Goal: Task Accomplishment & Management: Complete application form

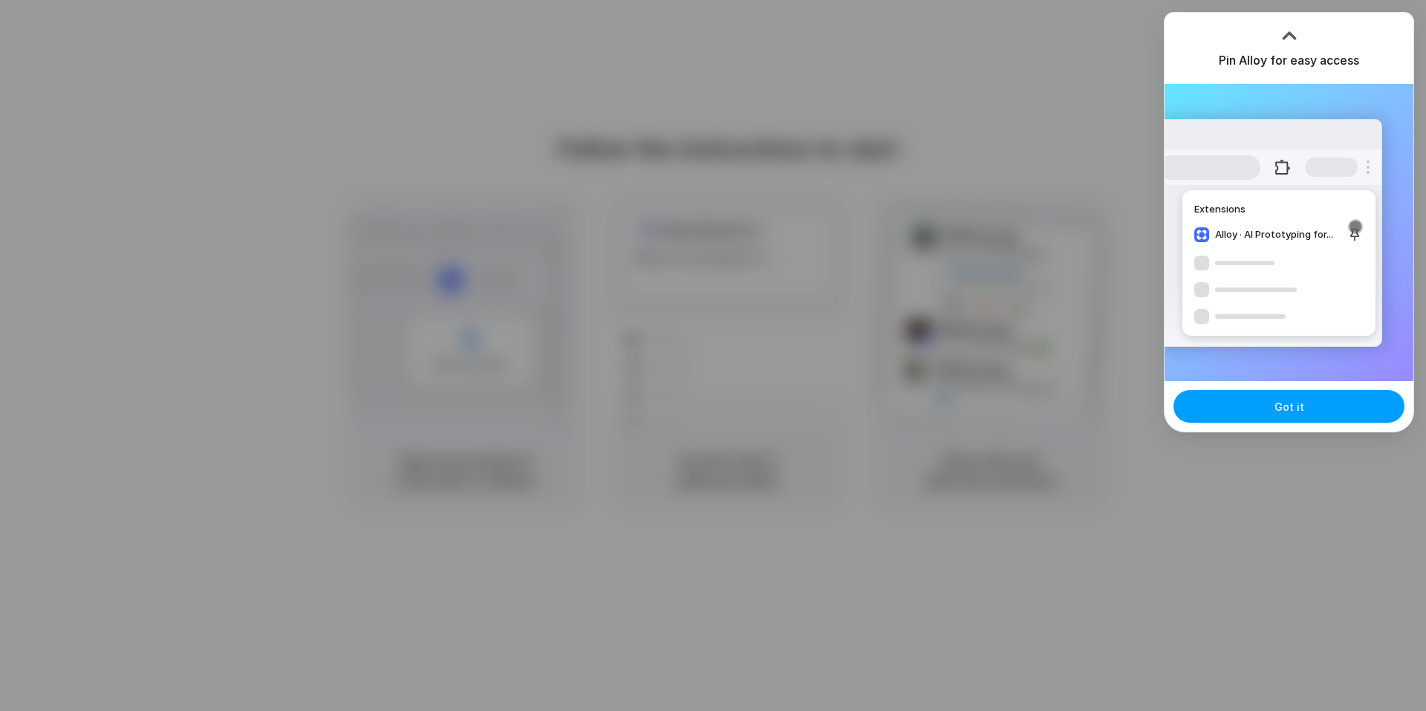
click at [1306, 407] on button "Got it" at bounding box center [1289, 406] width 231 height 33
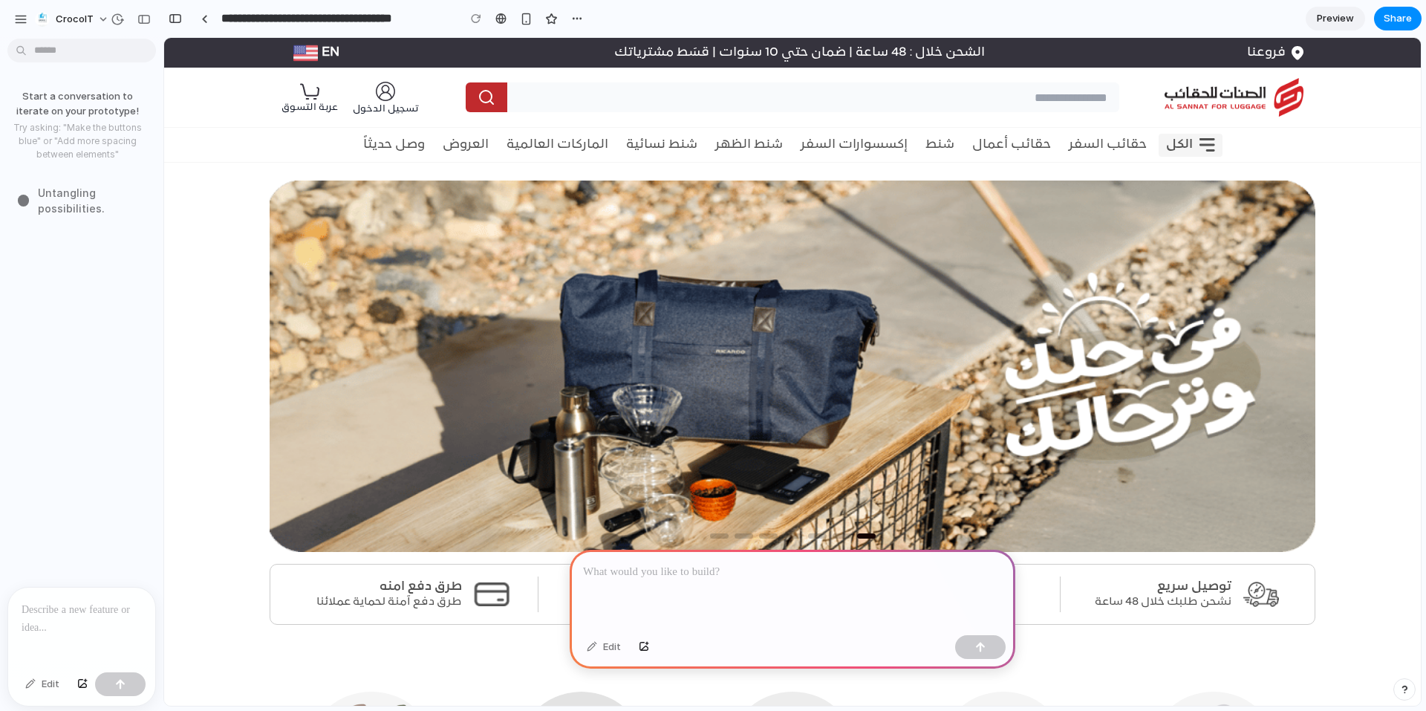
click at [708, 571] on p at bounding box center [792, 572] width 419 height 18
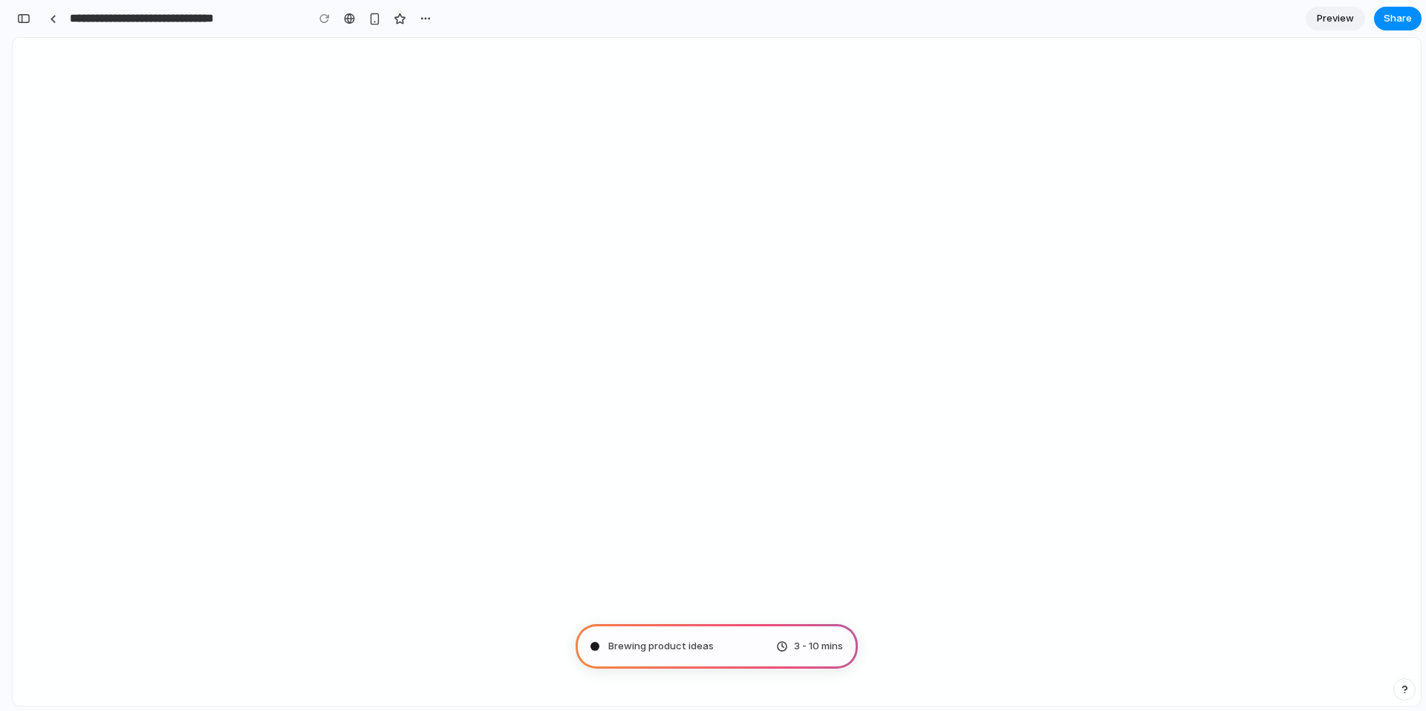
type input "**********"
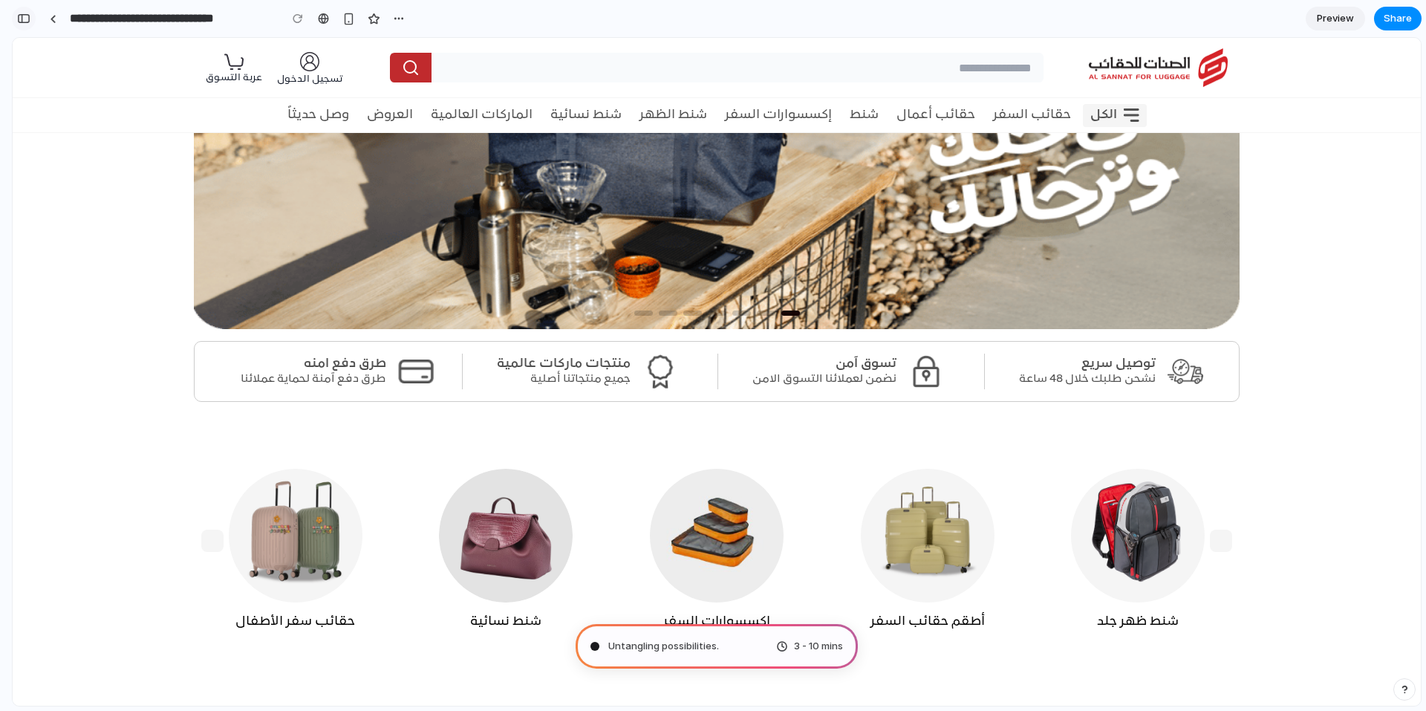
scroll to position [458, 0]
click at [26, 20] on div "button" at bounding box center [23, 18] width 13 height 10
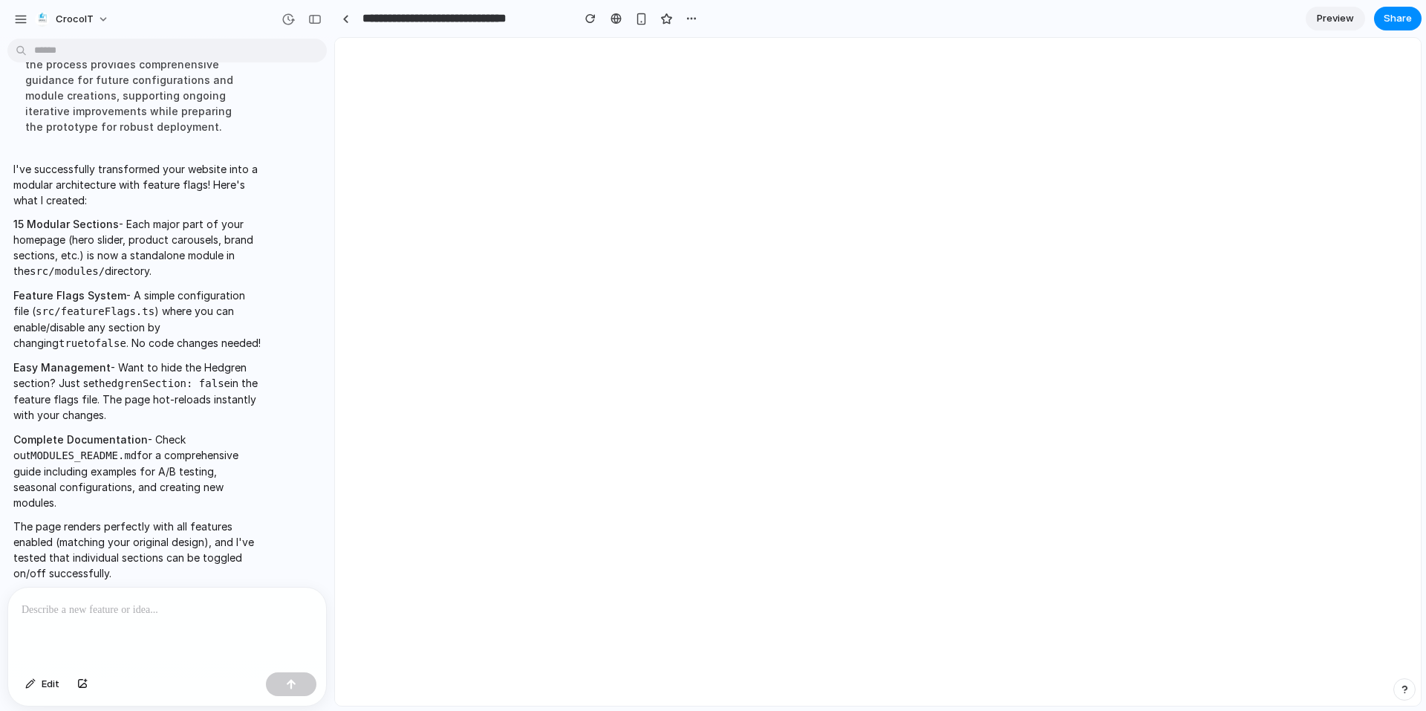
scroll to position [0, 0]
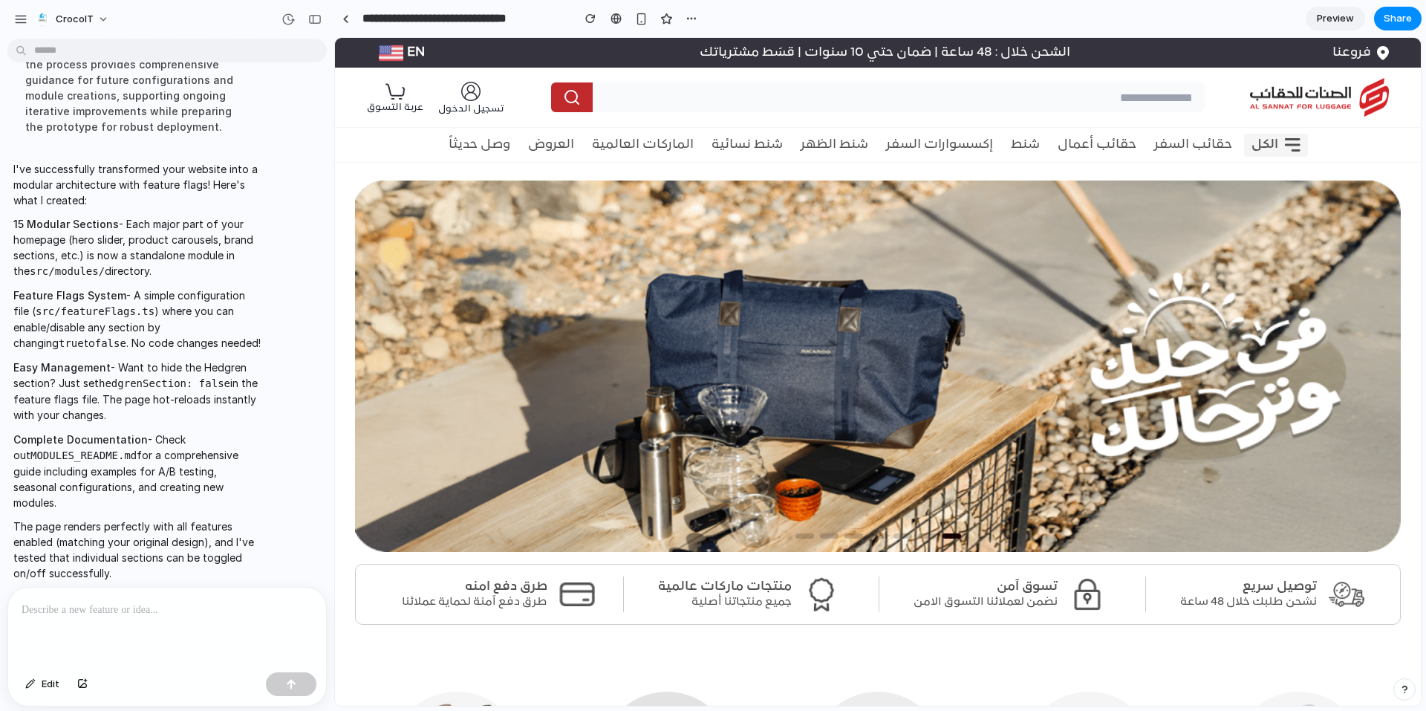
click at [579, 550] on img at bounding box center [878, 366] width 1046 height 371
click at [581, 546] on img at bounding box center [878, 366] width 1046 height 371
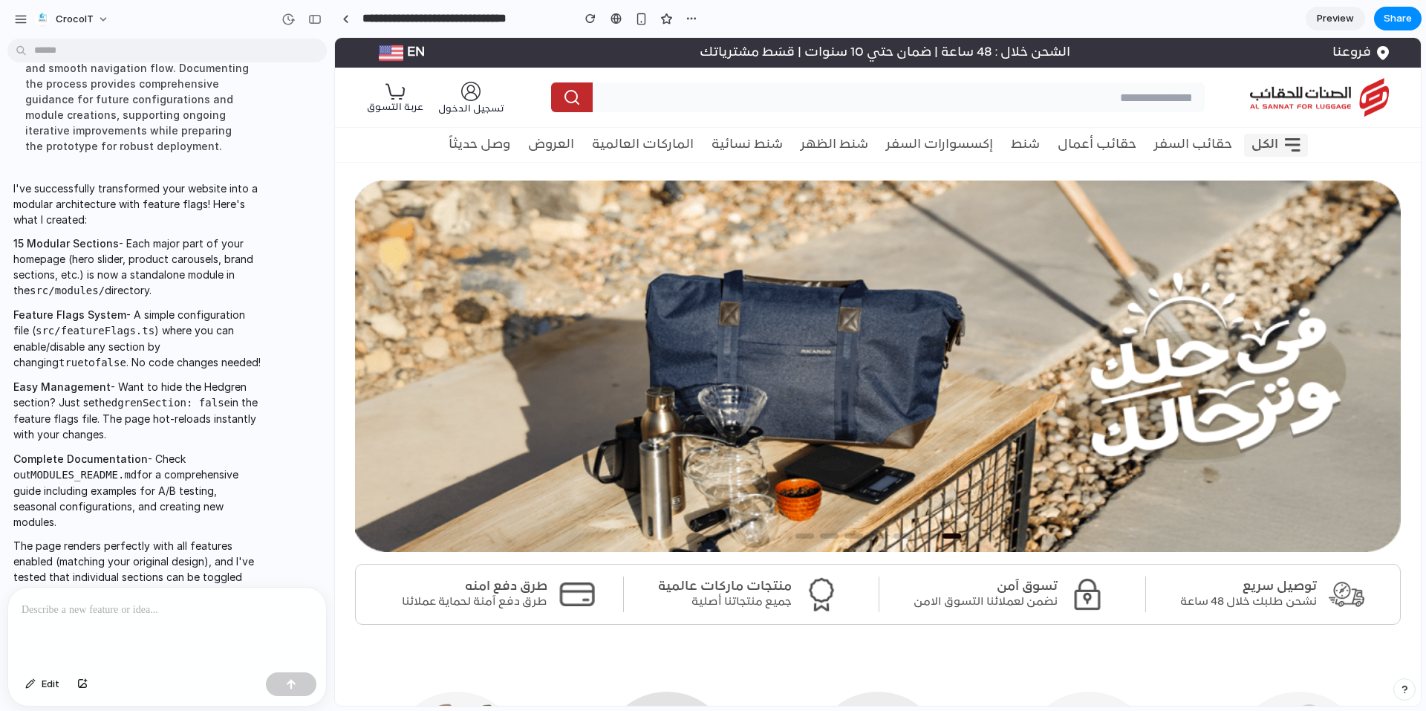
scroll to position [316, 0]
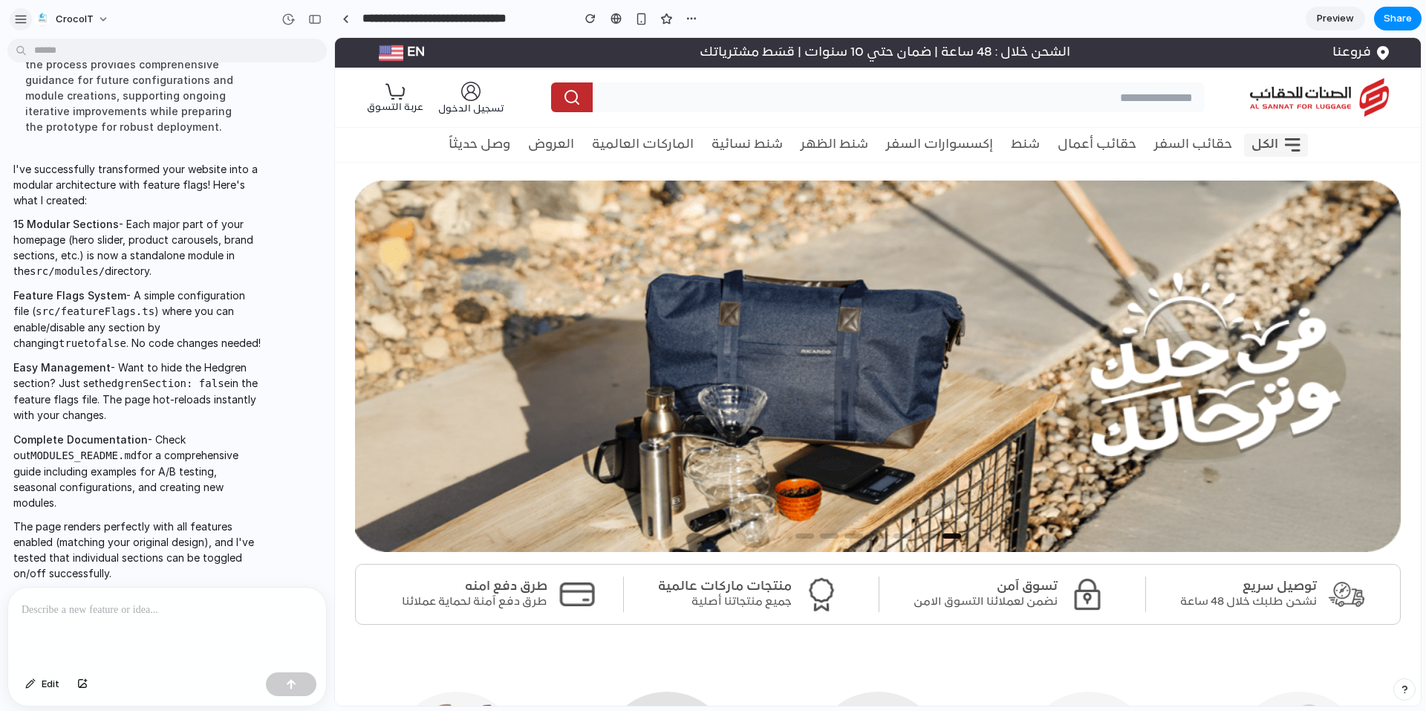
click at [25, 16] on div "button" at bounding box center [20, 19] width 13 height 13
click at [1340, 25] on span "Preview" at bounding box center [1335, 18] width 37 height 15
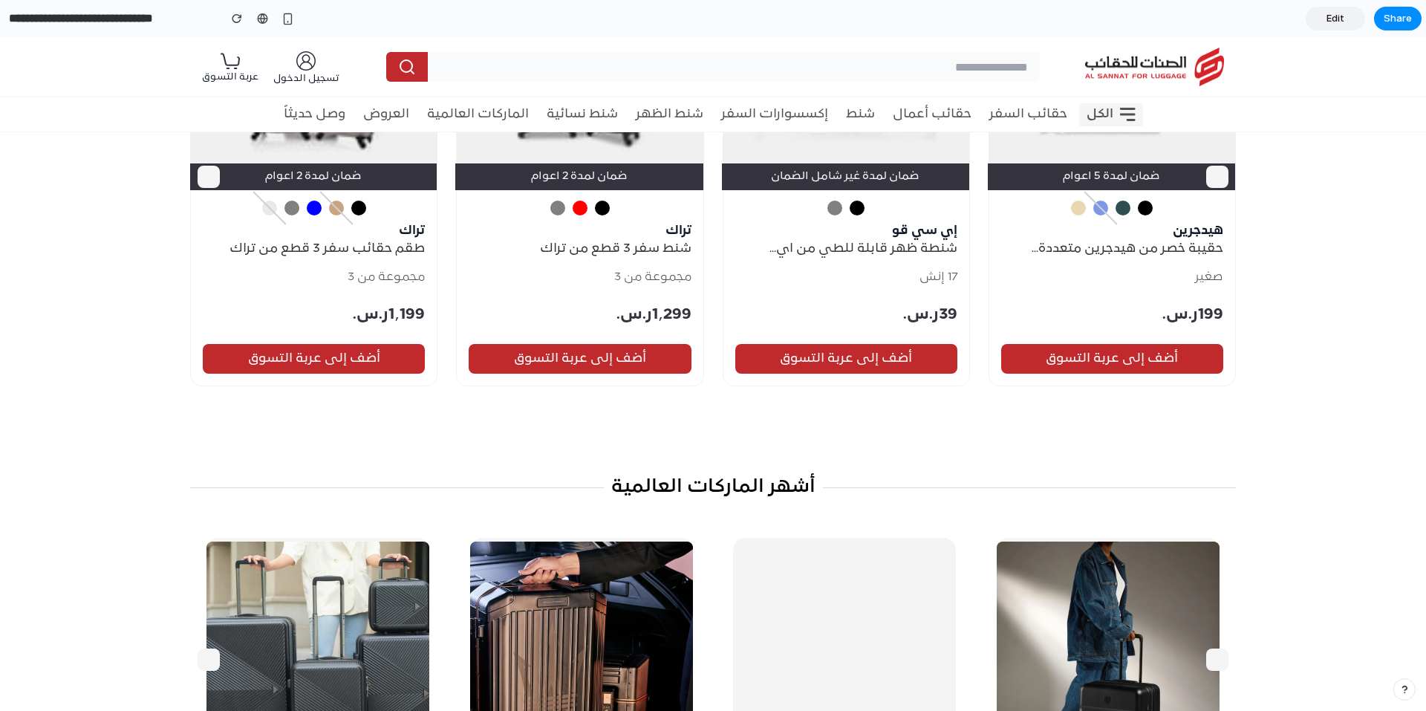
scroll to position [669, 0]
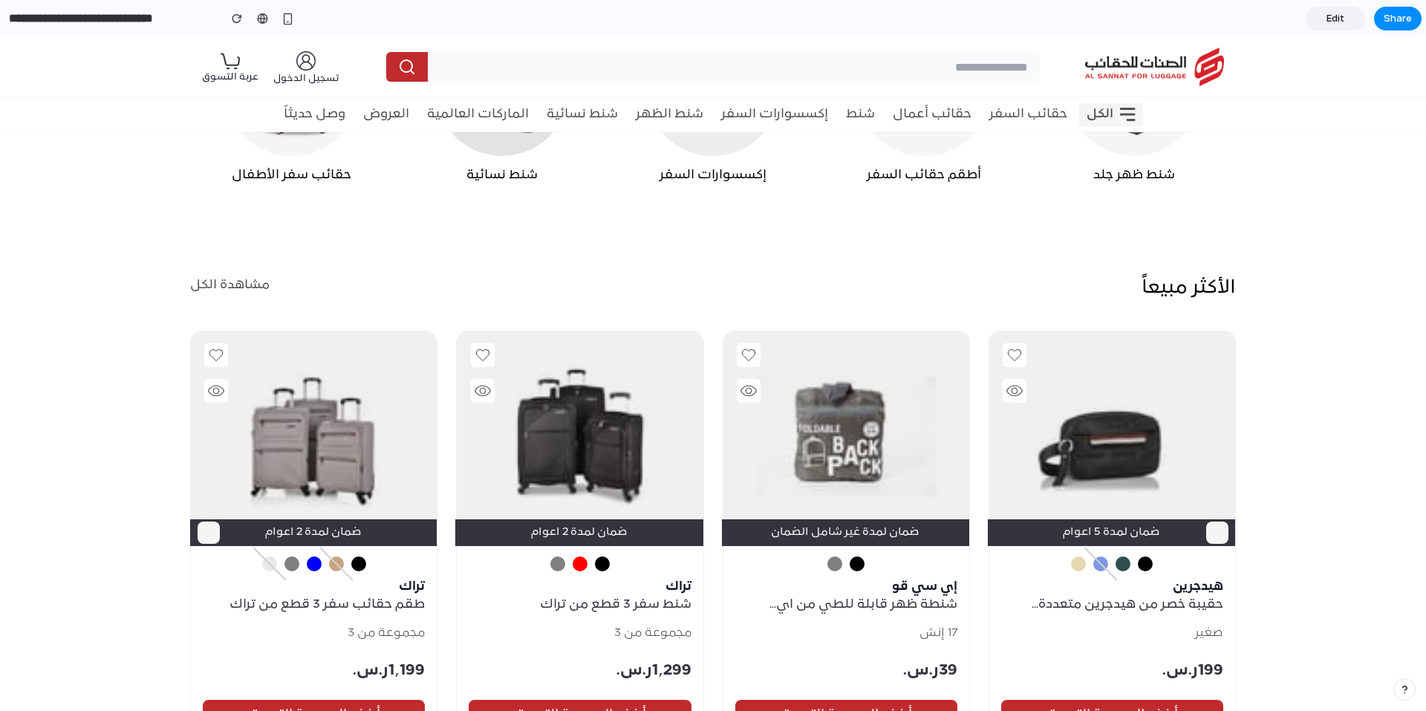
click at [727, 172] on h3 "إكسسوارات السفر" at bounding box center [713, 175] width 204 height 15
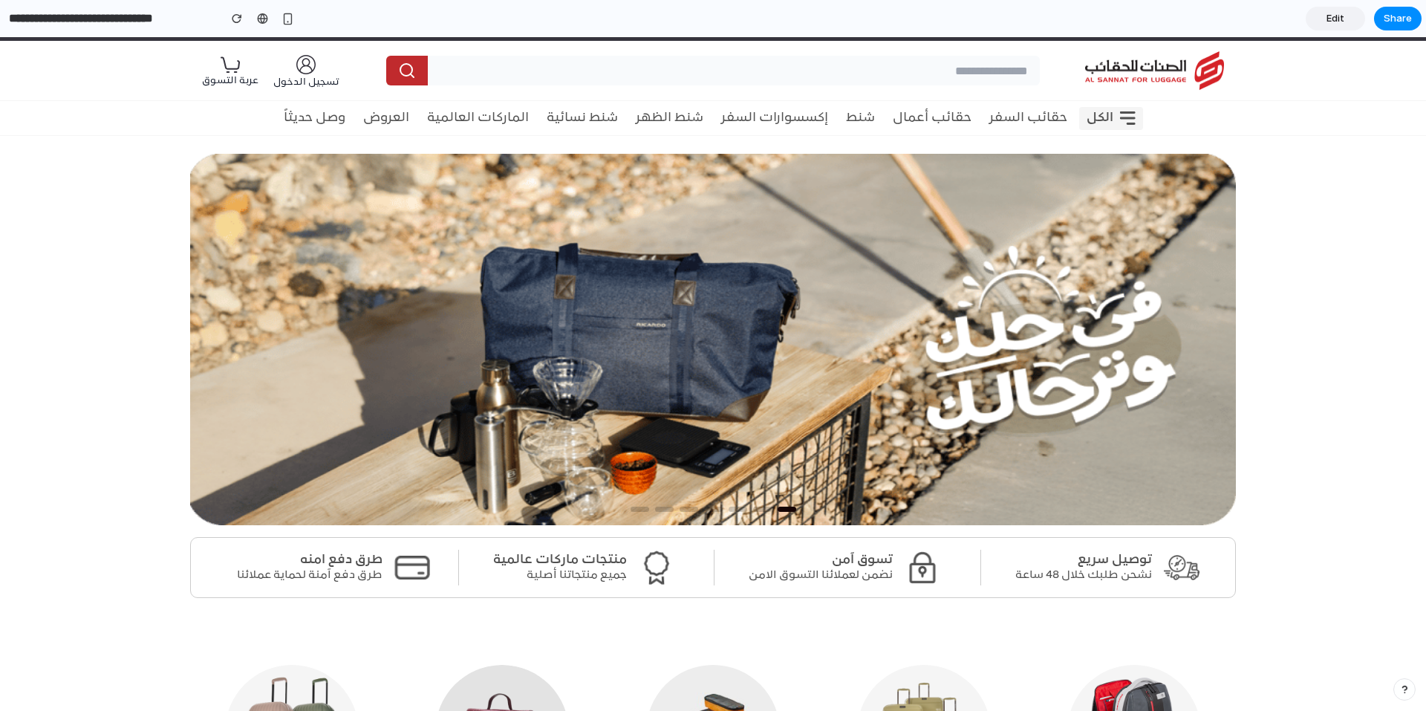
scroll to position [0, 0]
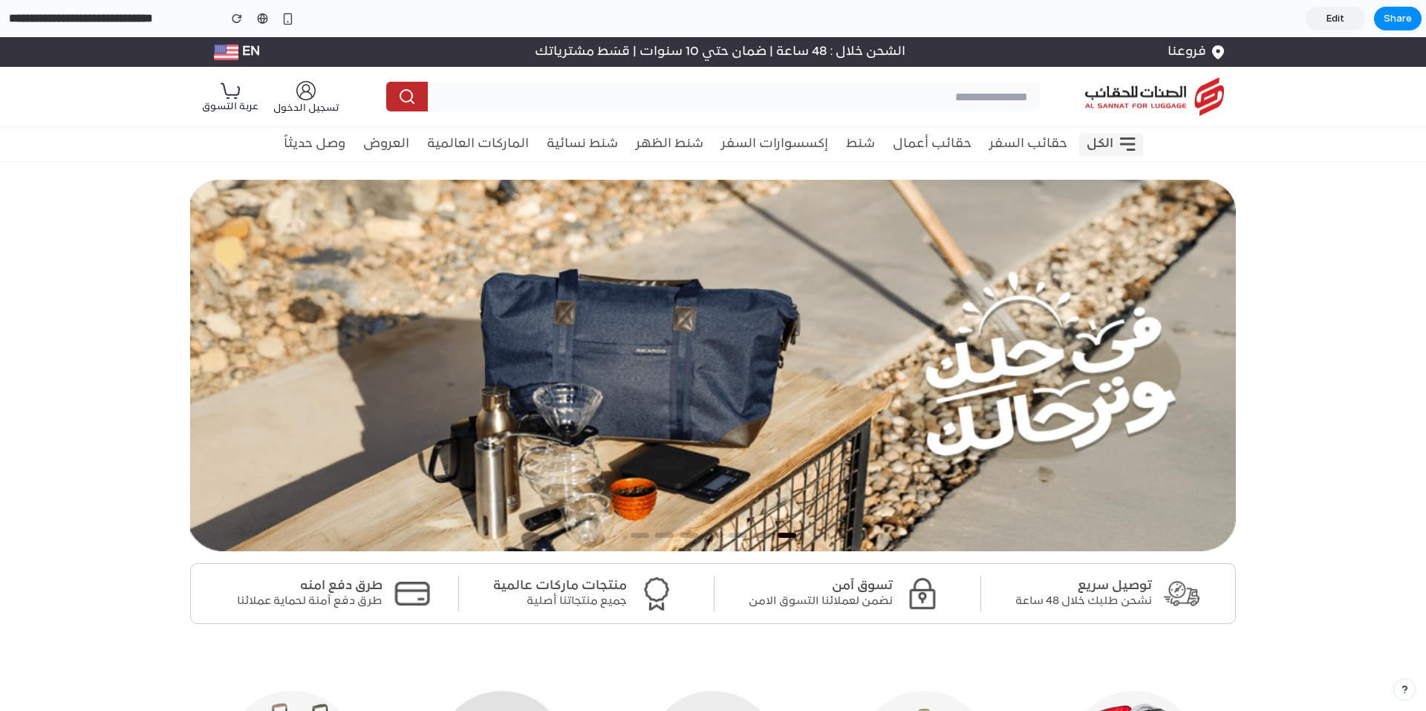
click at [1329, 19] on span "Edit" at bounding box center [1336, 18] width 18 height 15
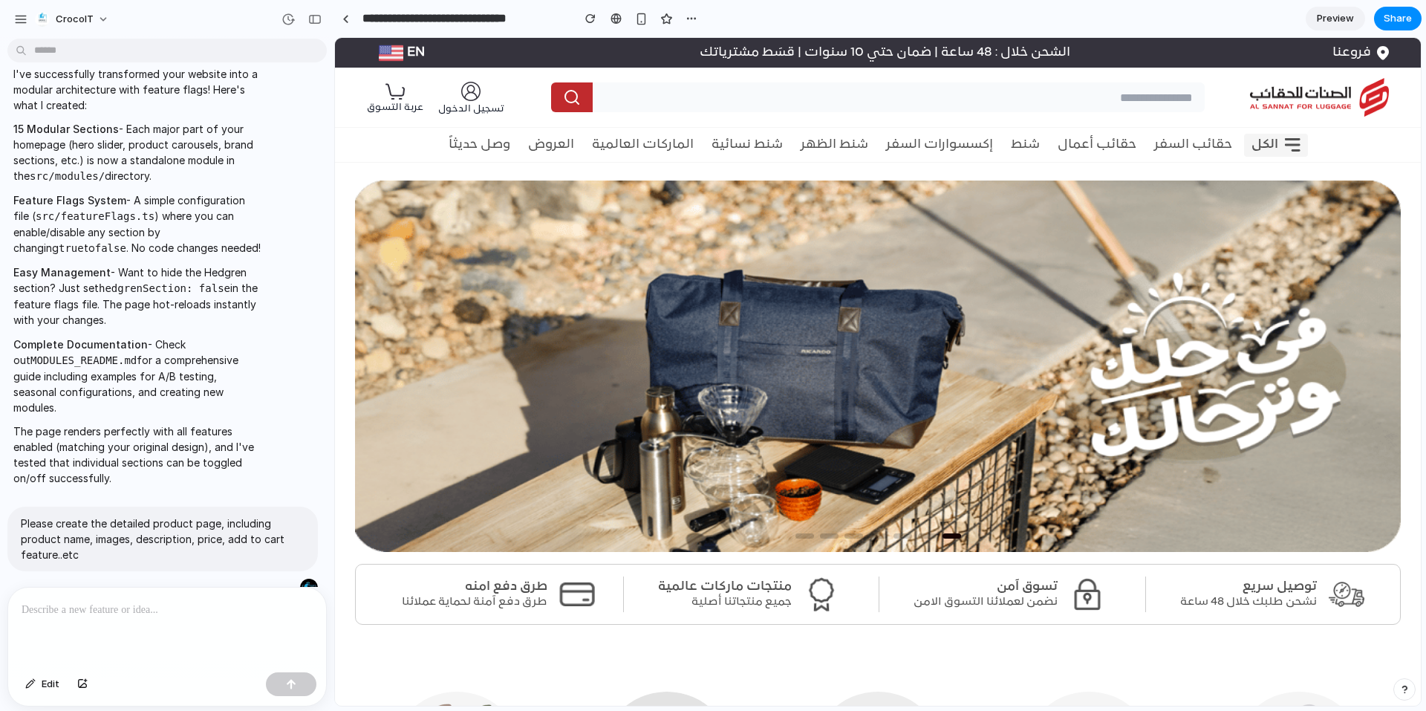
scroll to position [218, 0]
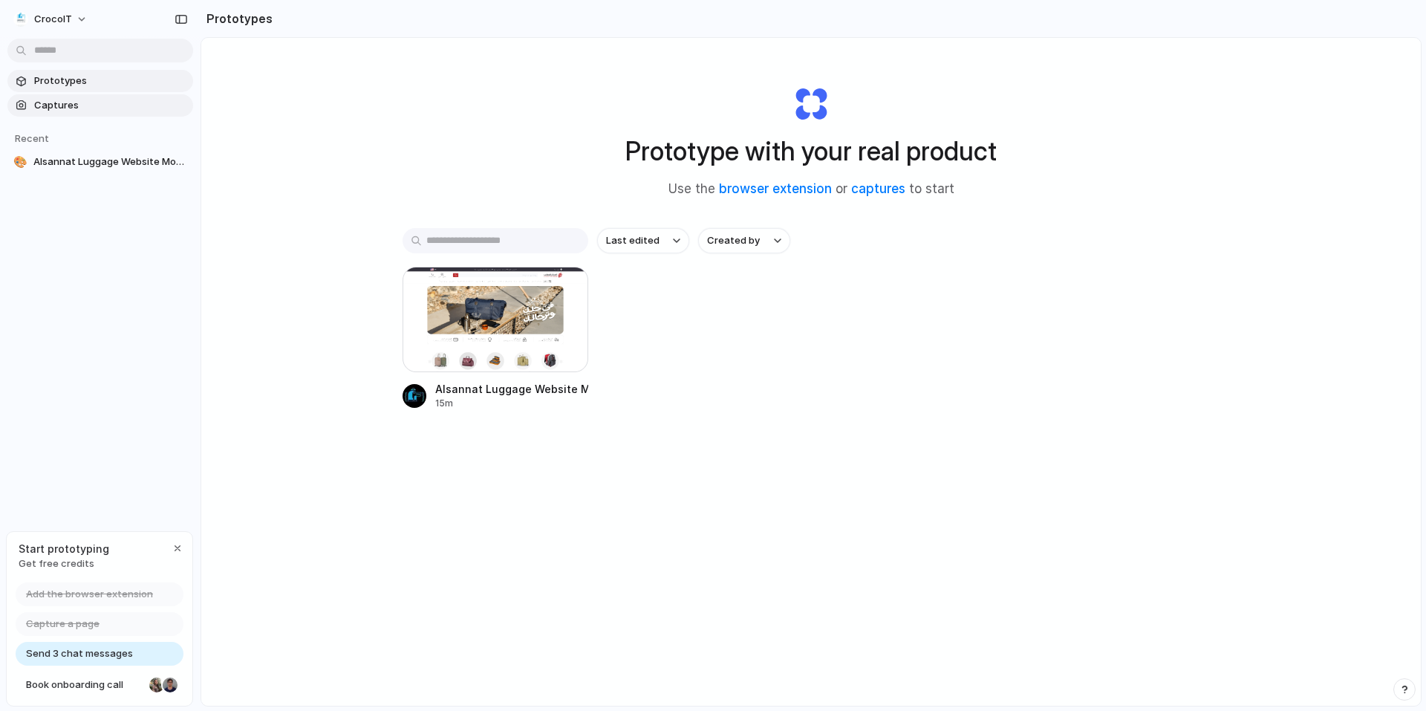
click at [83, 110] on span "Captures" at bounding box center [110, 105] width 153 height 15
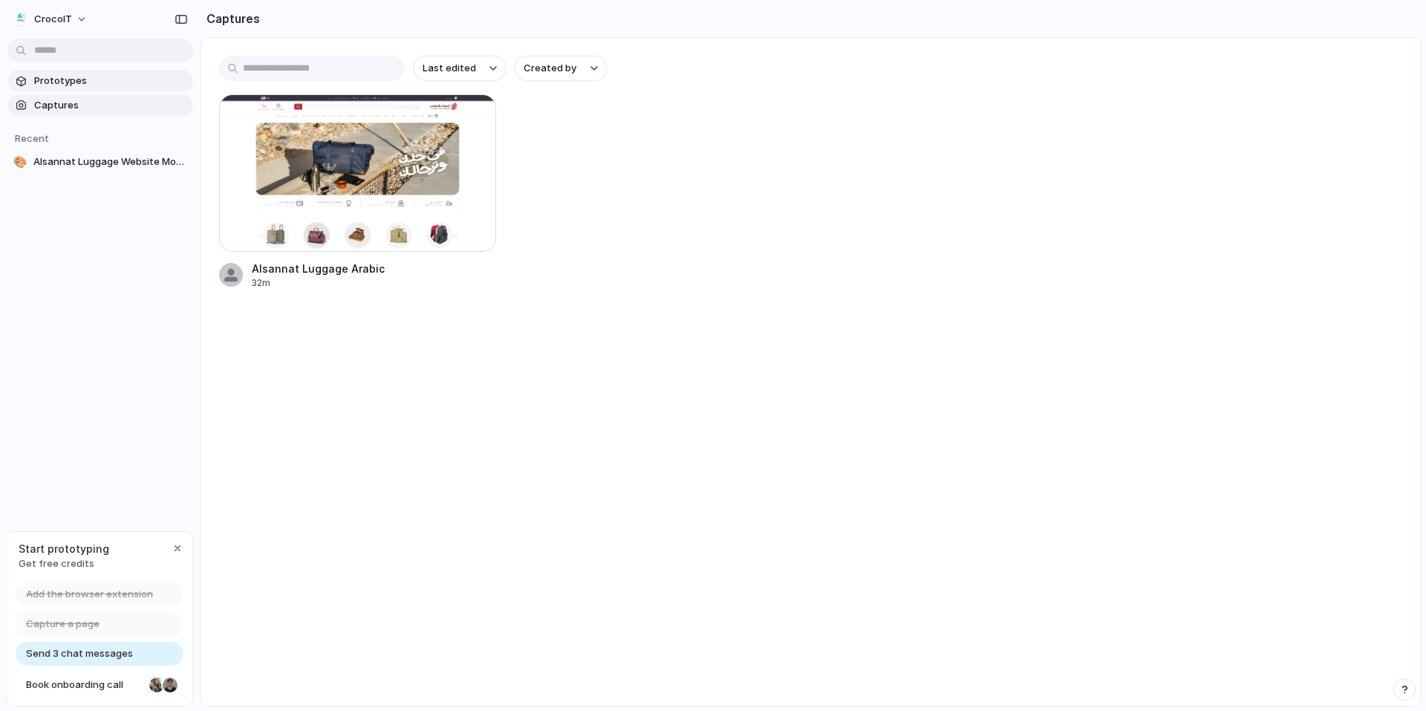
click at [103, 91] on link "Prototypes" at bounding box center [100, 81] width 186 height 22
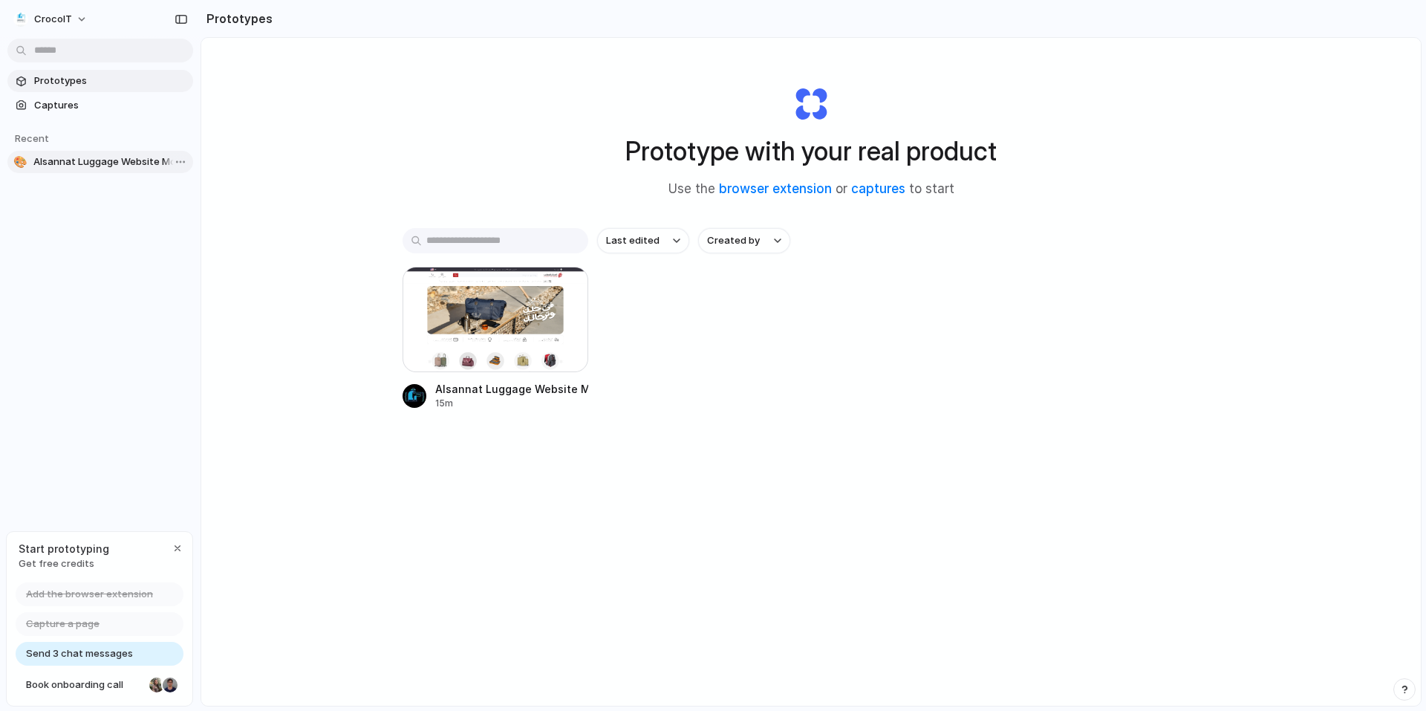
click at [65, 166] on span "Alsannat Luggage Website Modules" at bounding box center [110, 162] width 154 height 15
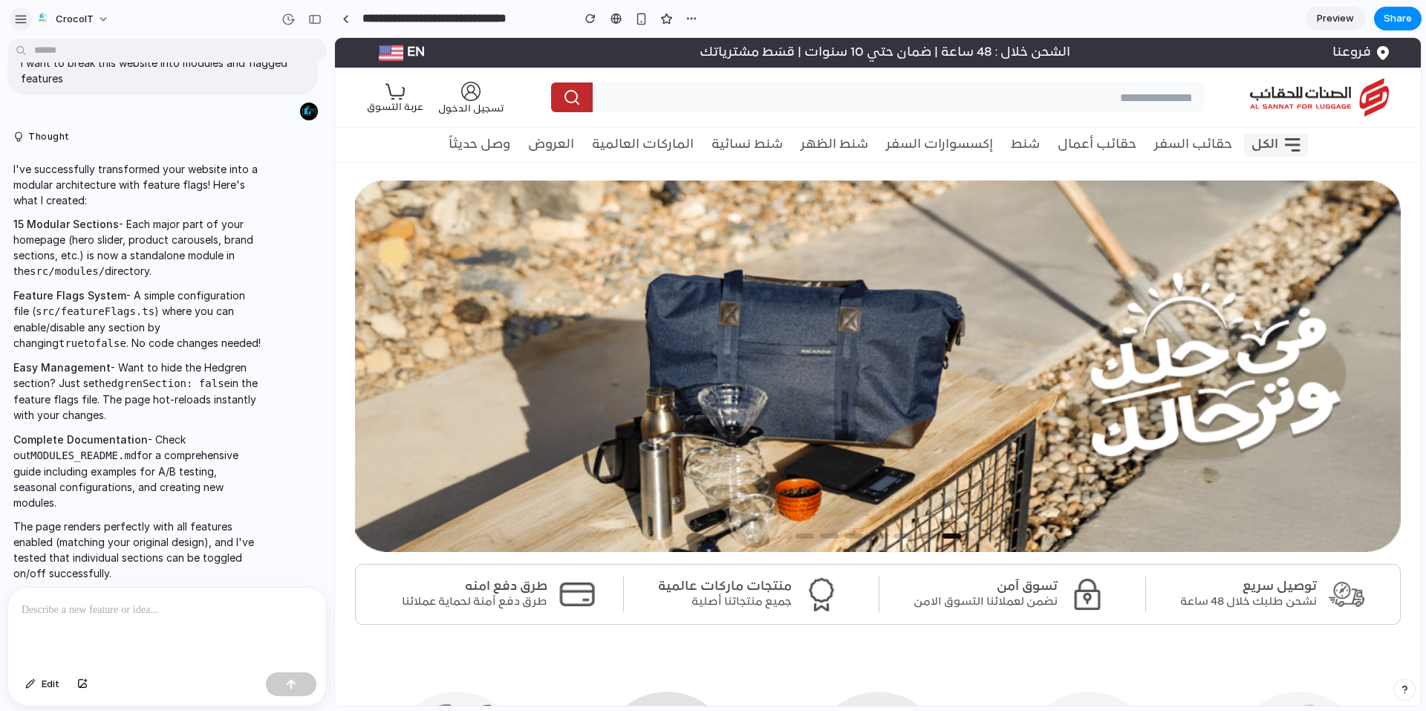
click at [21, 22] on div "button" at bounding box center [20, 19] width 13 height 13
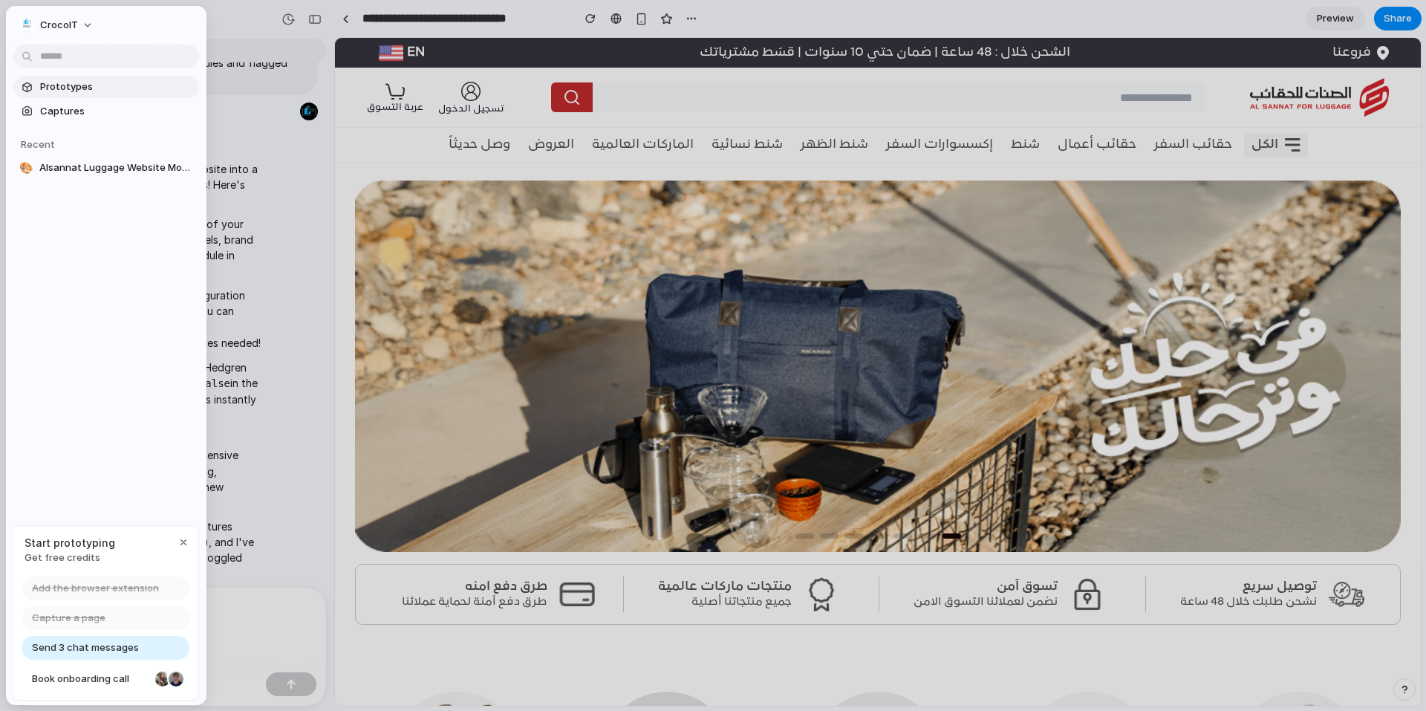
click at [111, 88] on span "Prototypes" at bounding box center [116, 86] width 153 height 15
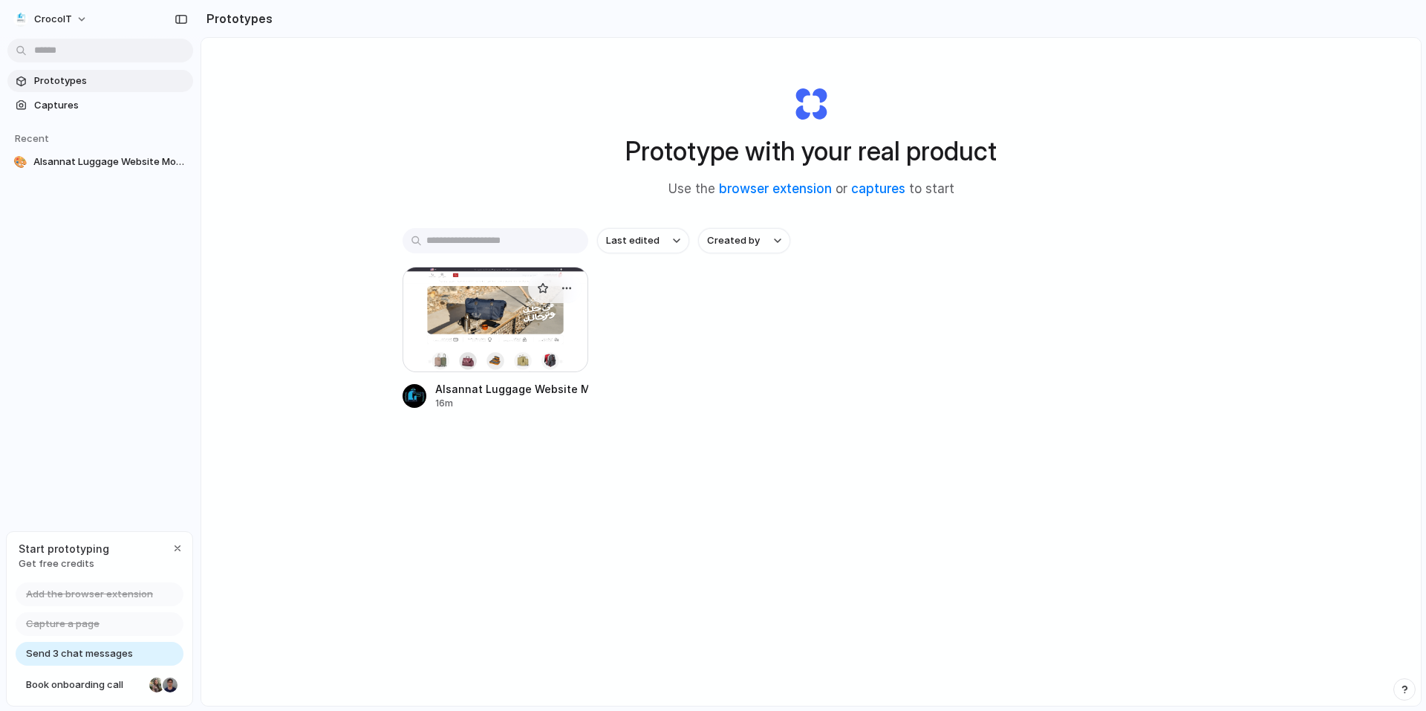
click at [490, 313] on div at bounding box center [496, 319] width 186 height 105
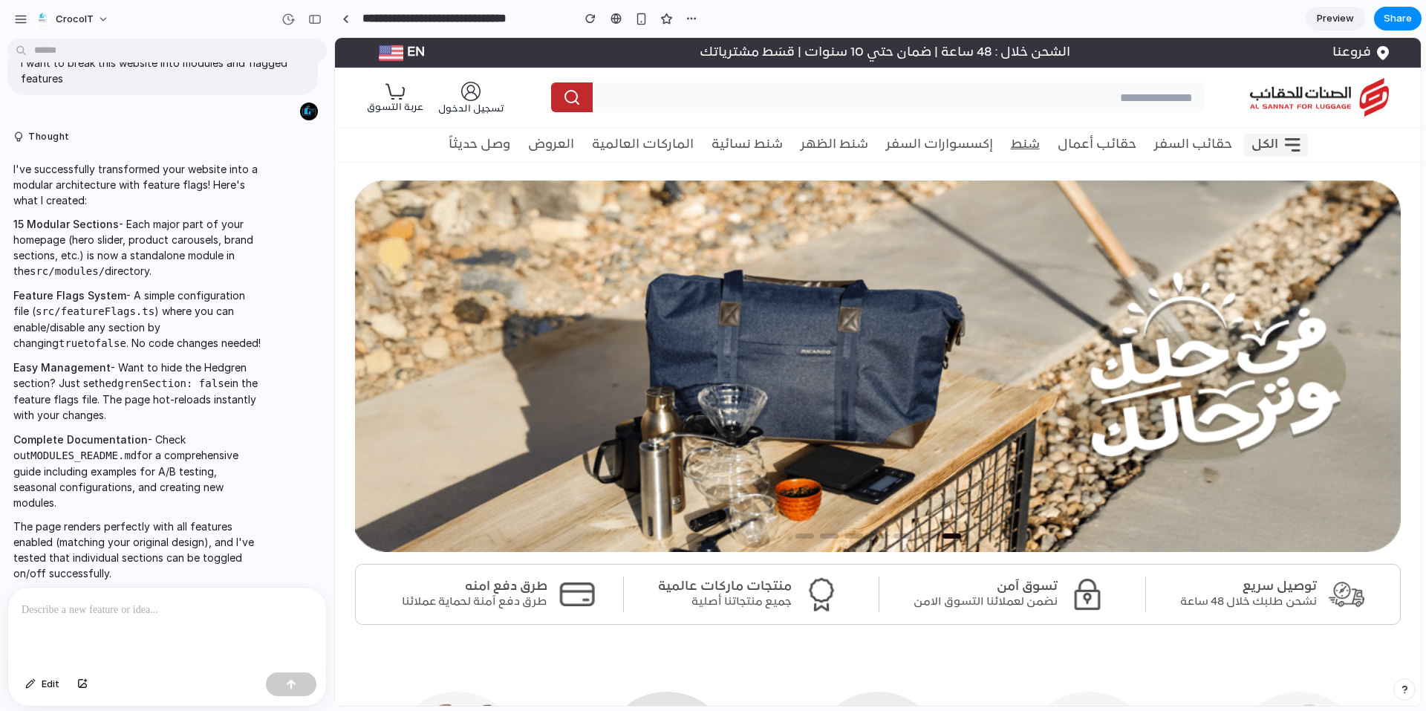
click at [1033, 147] on link "شنط" at bounding box center [1025, 144] width 29 height 25
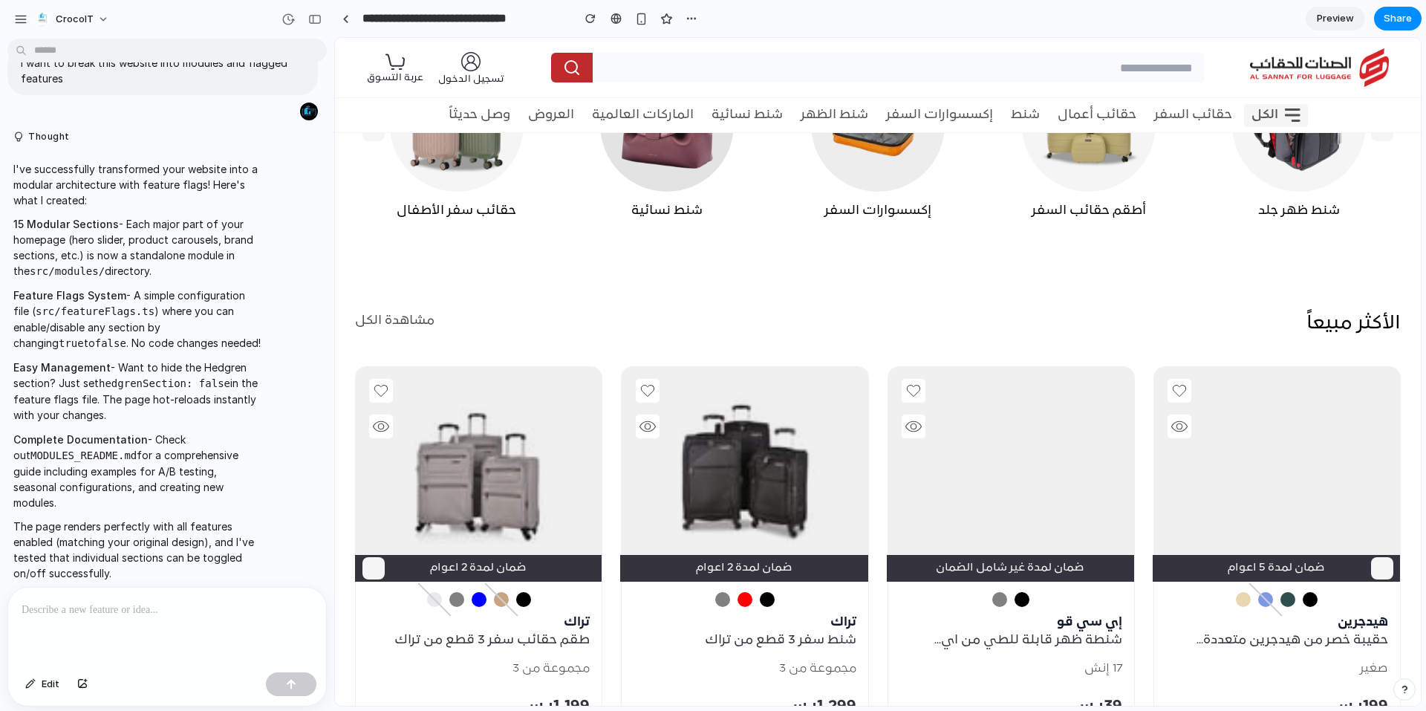
scroll to position [743, 0]
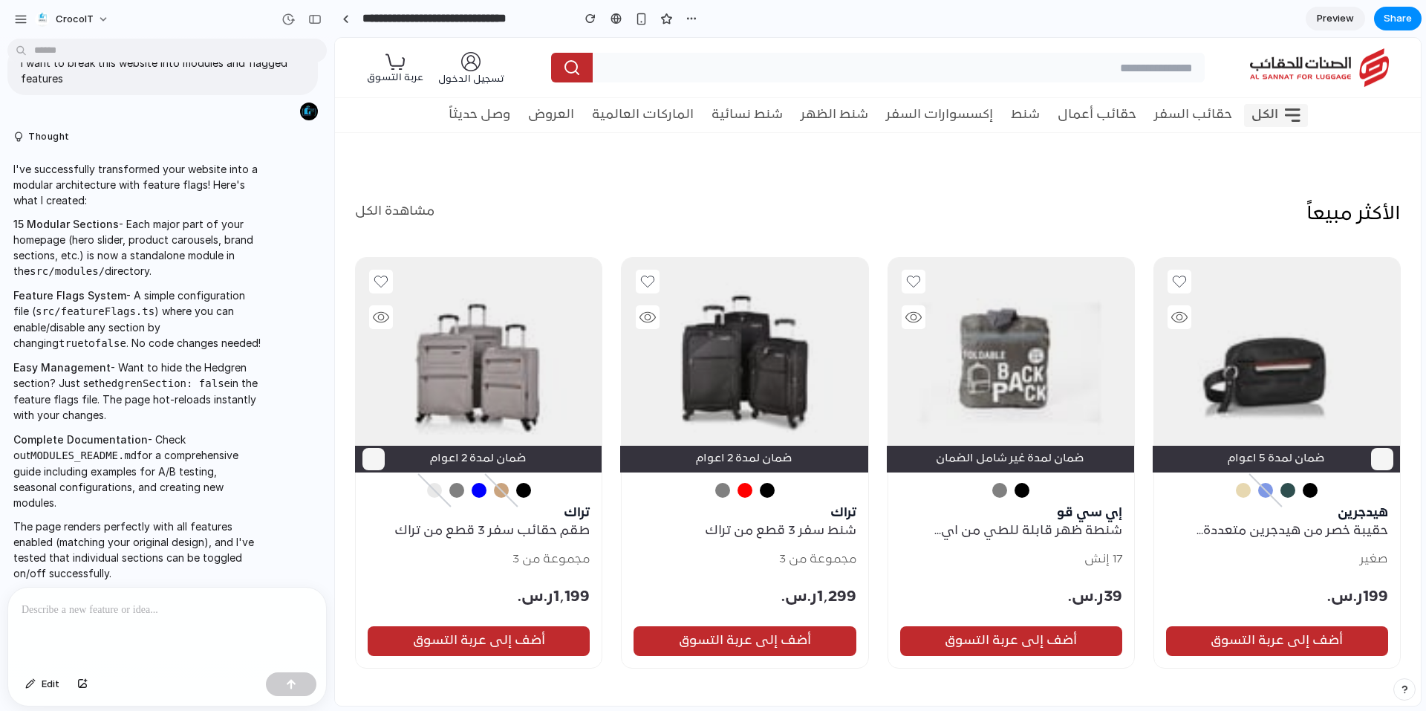
click at [1386, 511] on p "هيدجرين" at bounding box center [1277, 513] width 246 height 18
drag, startPoint x: 1102, startPoint y: 515, endPoint x: 1105, endPoint y: 507, distance: 8.7
click at [1103, 515] on p "إي سي قو" at bounding box center [1011, 513] width 246 height 18
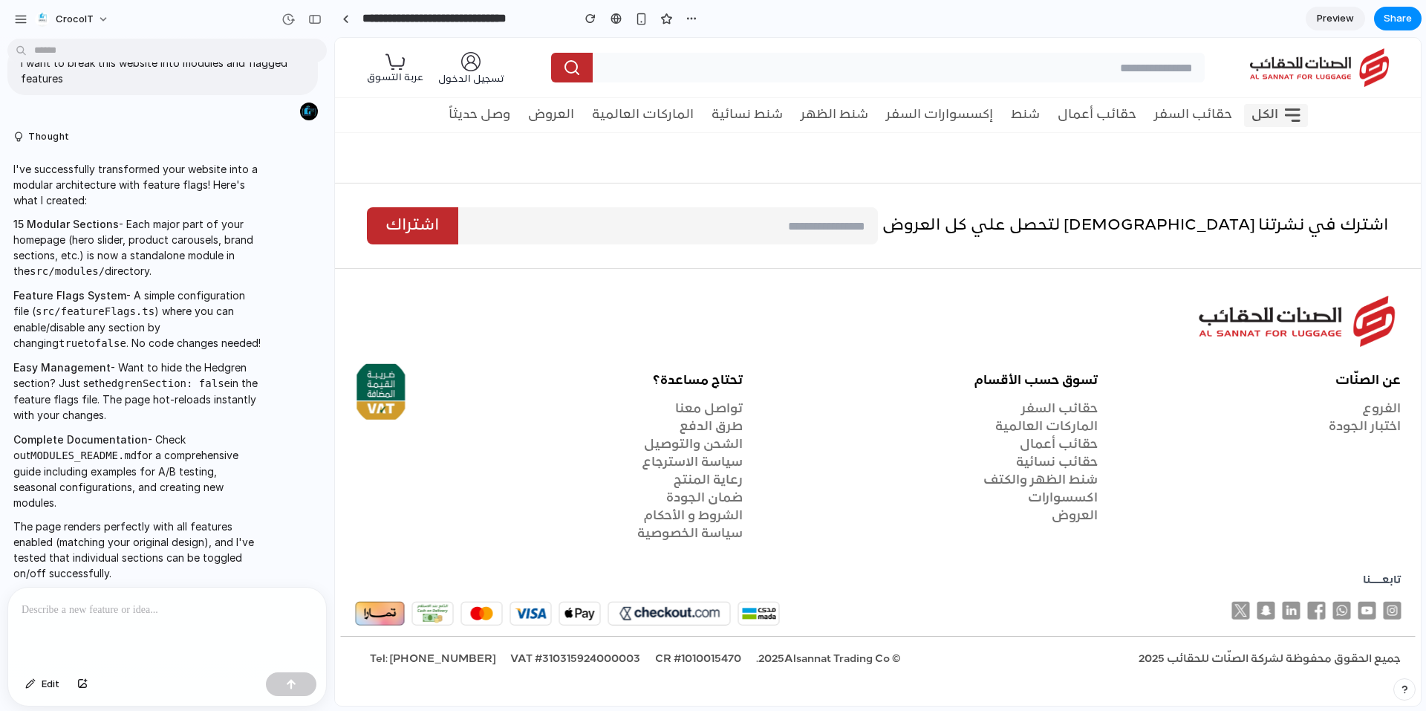
scroll to position [5646, 0]
click at [77, 606] on p at bounding box center [167, 610] width 291 height 18
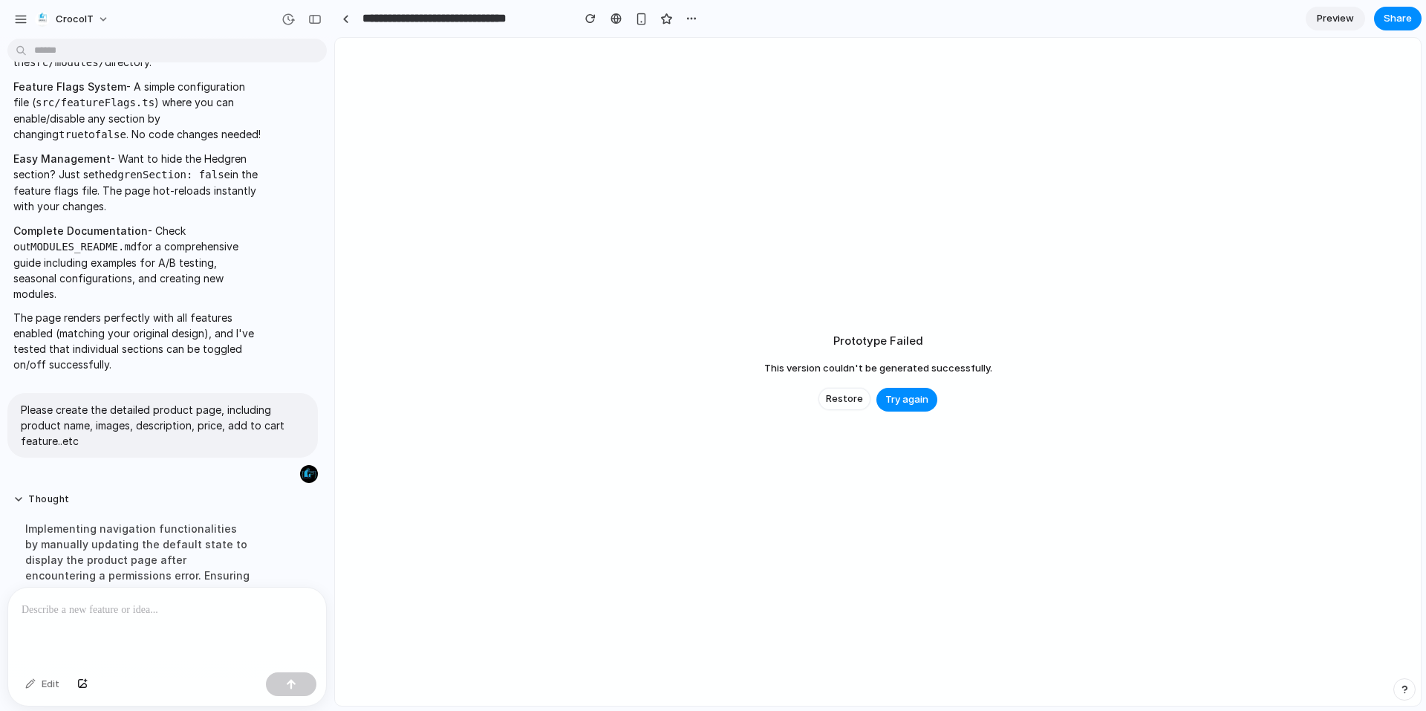
scroll to position [484, 0]
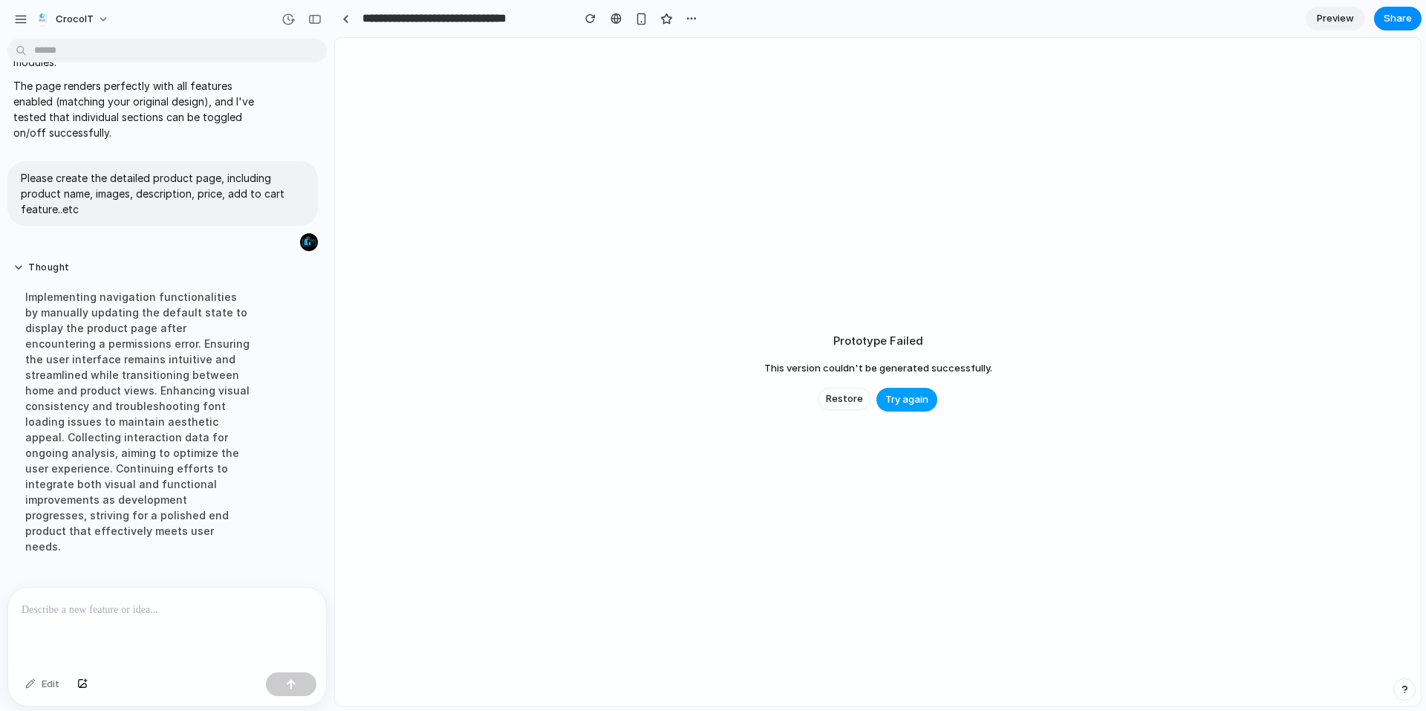
click at [906, 397] on span "Try again" at bounding box center [907, 399] width 43 height 15
click at [896, 403] on span "Try again" at bounding box center [907, 399] width 43 height 15
click at [858, 402] on span "Restore" at bounding box center [844, 399] width 37 height 15
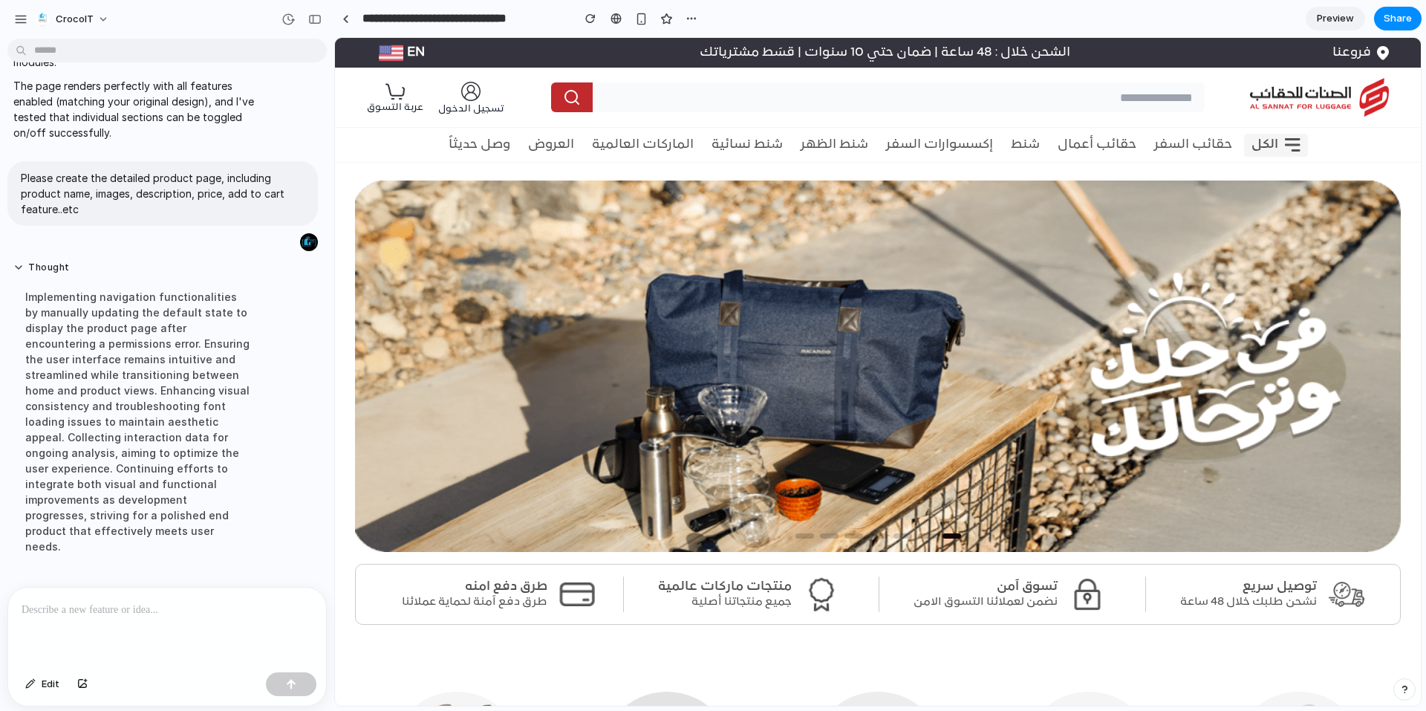
click at [152, 611] on p at bounding box center [164, 610] width 285 height 18
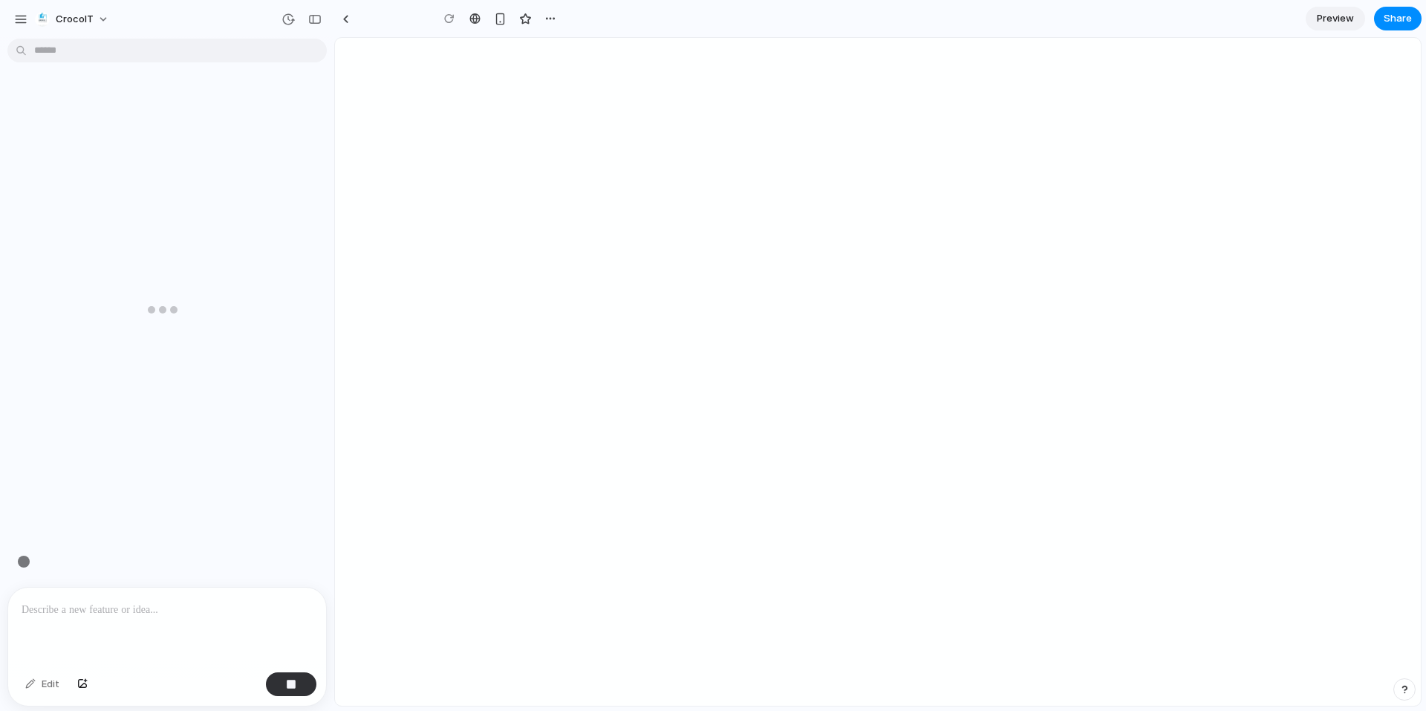
type input "**********"
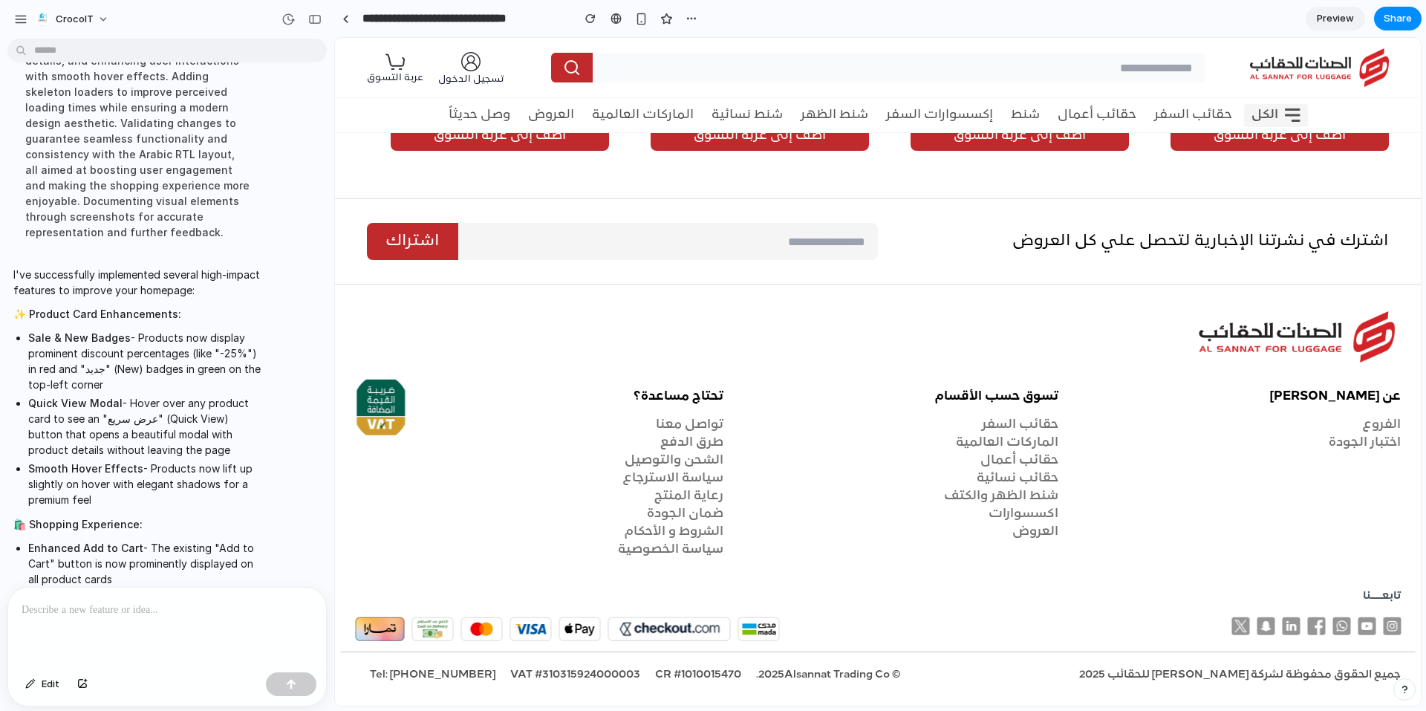
scroll to position [5701, 0]
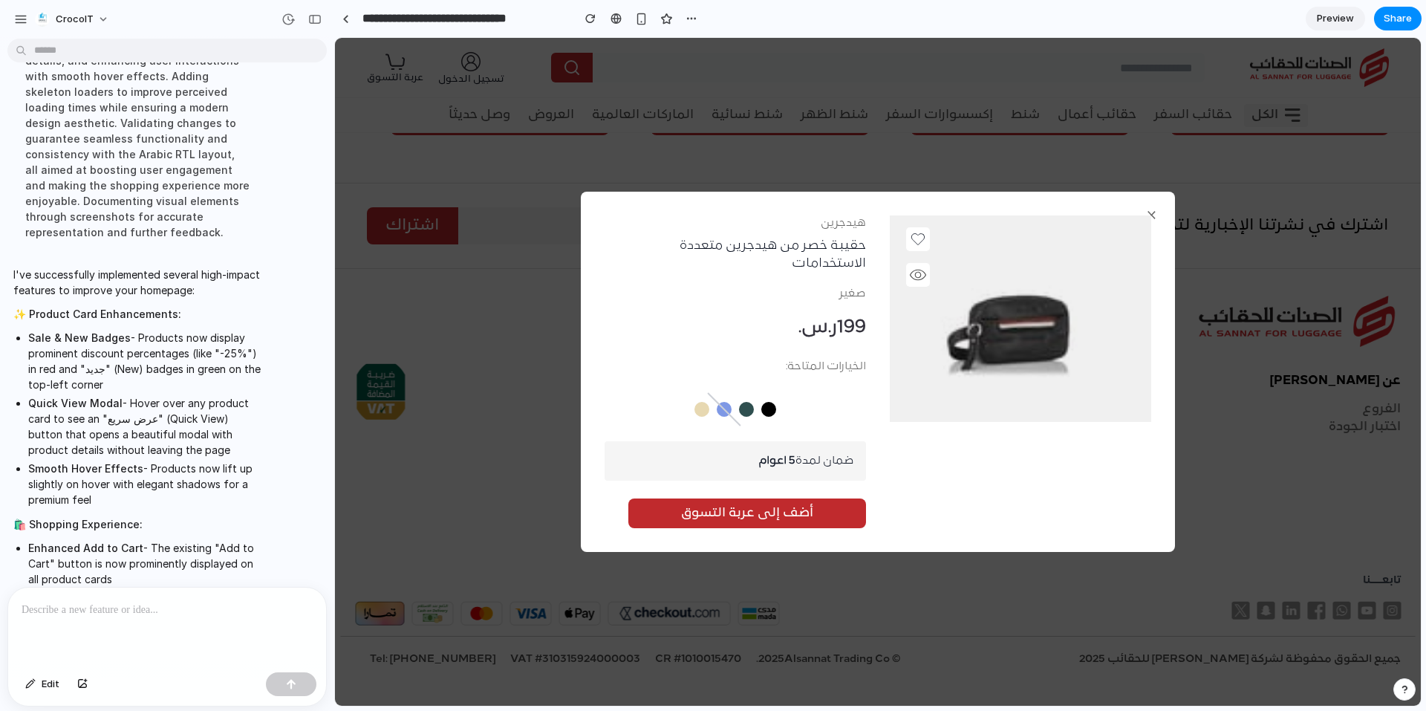
drag, startPoint x: 1208, startPoint y: 173, endPoint x: 1179, endPoint y: 186, distance: 31.9
click at [1206, 173] on div "× هيدجرين حقيبة خصر من هيدجرين متعددة الاستخدامات صغير ‏ 199 ر.س. ‏ الخيارات ال…" at bounding box center [878, 372] width 1086 height 668
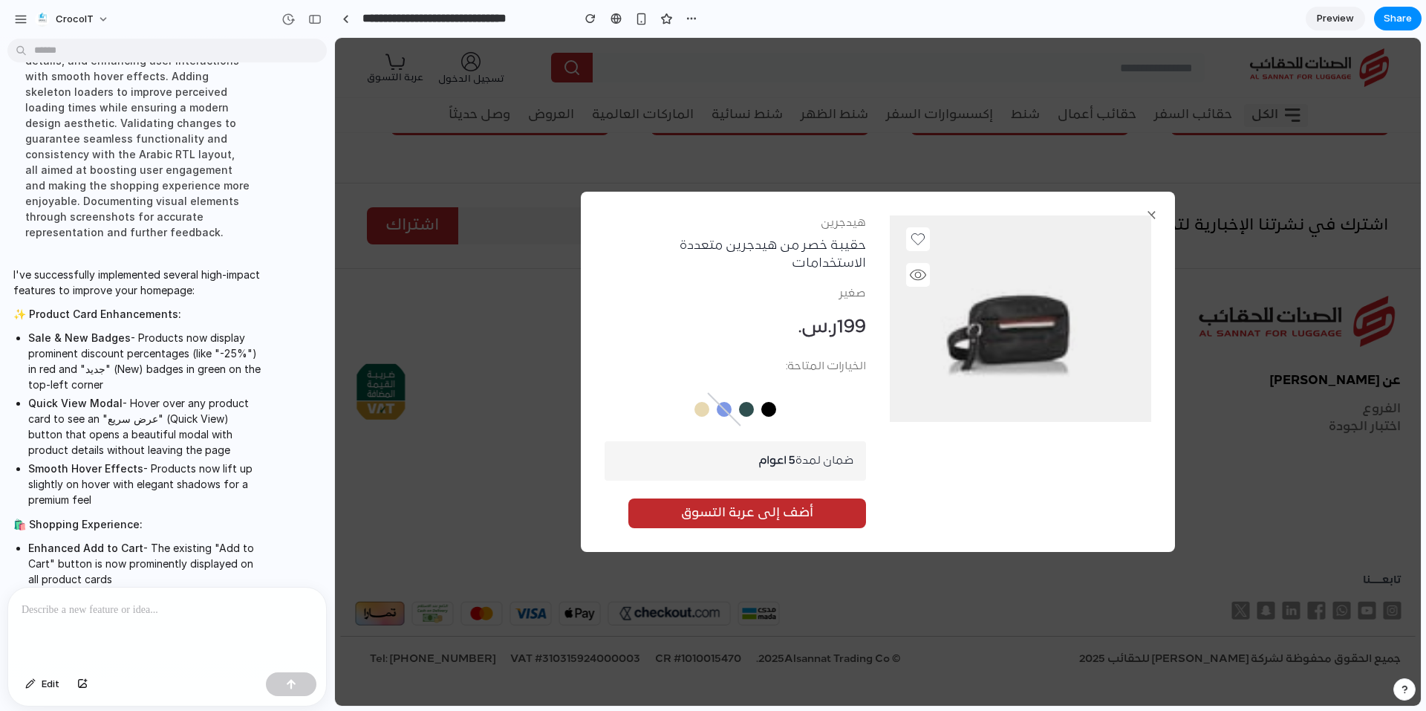
click at [560, 325] on div "× هيدجرين حقيبة خصر من هيدجرين متعددة الاستخدامات صغير ‏ 199 ر.س. ‏ الخيارات ال…" at bounding box center [878, 372] width 1086 height 668
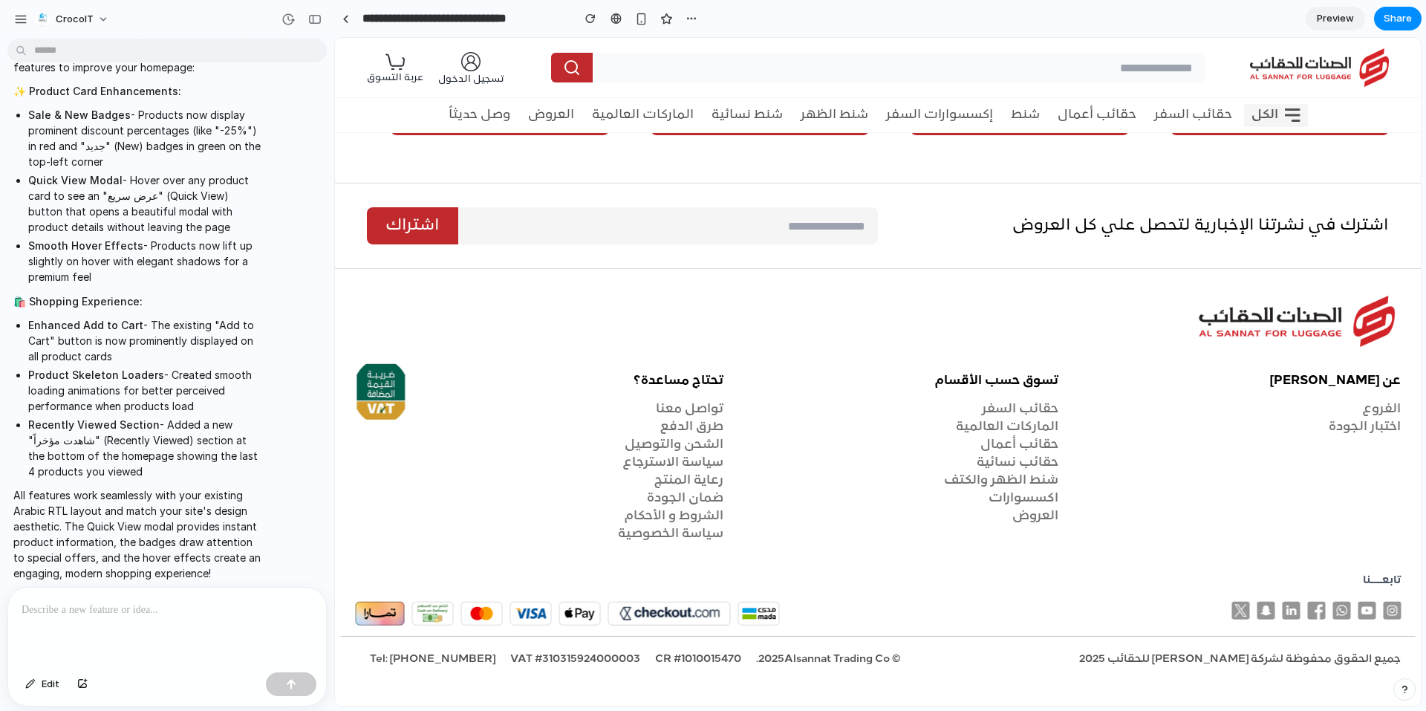
scroll to position [5849, 0]
click at [803, 129] on span "أضف إلى عربة التسوق" at bounding box center [760, 120] width 132 height 18
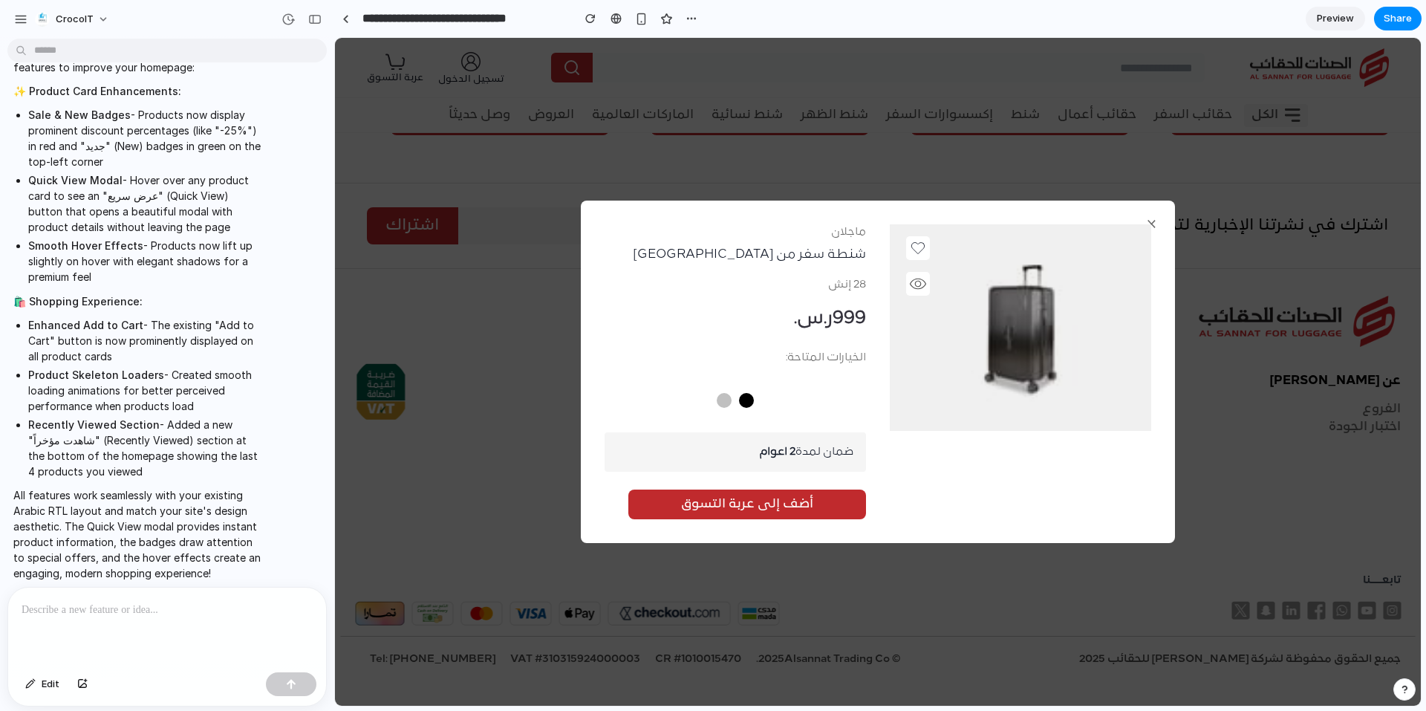
click at [799, 501] on span "أضف إلى عربة التسوق" at bounding box center [747, 505] width 132 height 18
click at [754, 396] on button "button" at bounding box center [746, 400] width 15 height 15
click at [738, 507] on span "أضف إلى عربة التسوق" at bounding box center [747, 505] width 132 height 18
click at [486, 326] on div "× ماجلان شنطة سفر من ماجلان 28 إنش ‏ 999 ر.س. ‏ الخيارات المتاحة: ضمان لمدة 2 ا…" at bounding box center [878, 372] width 1086 height 668
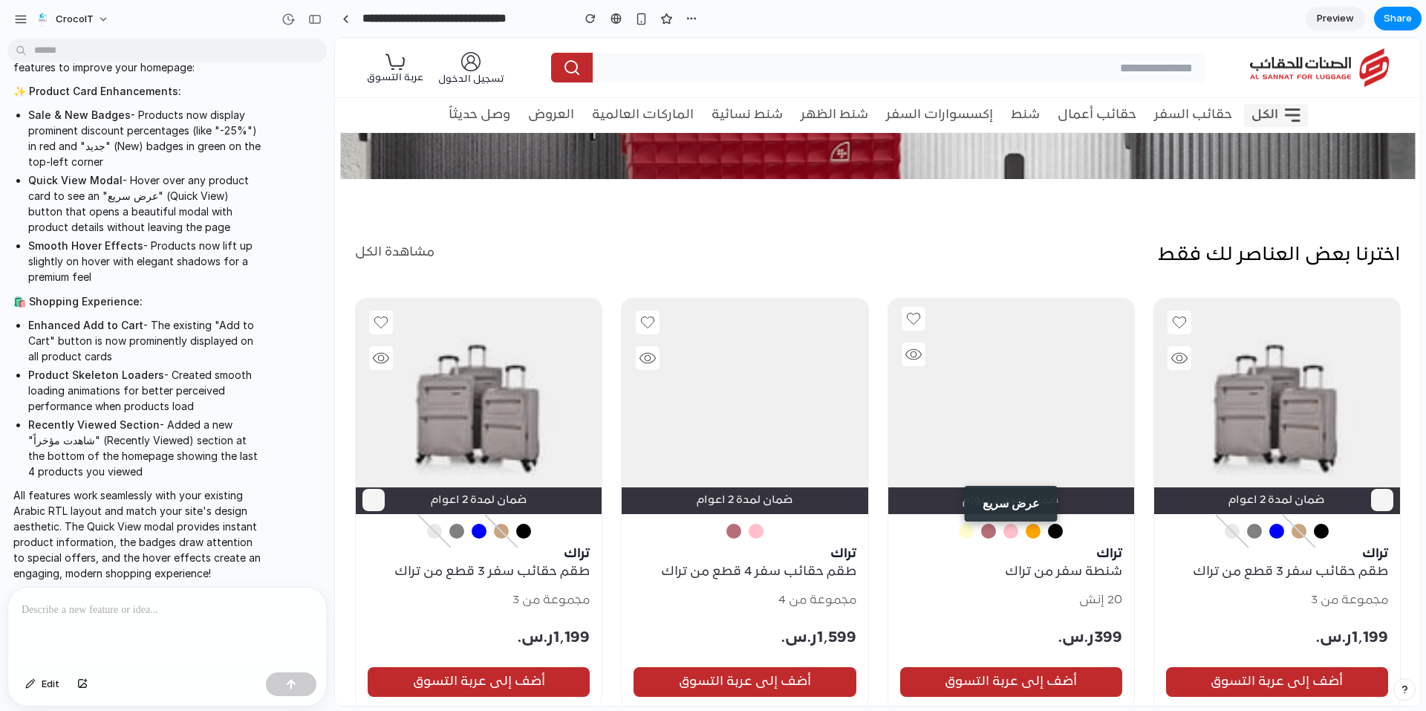
scroll to position [3844, 0]
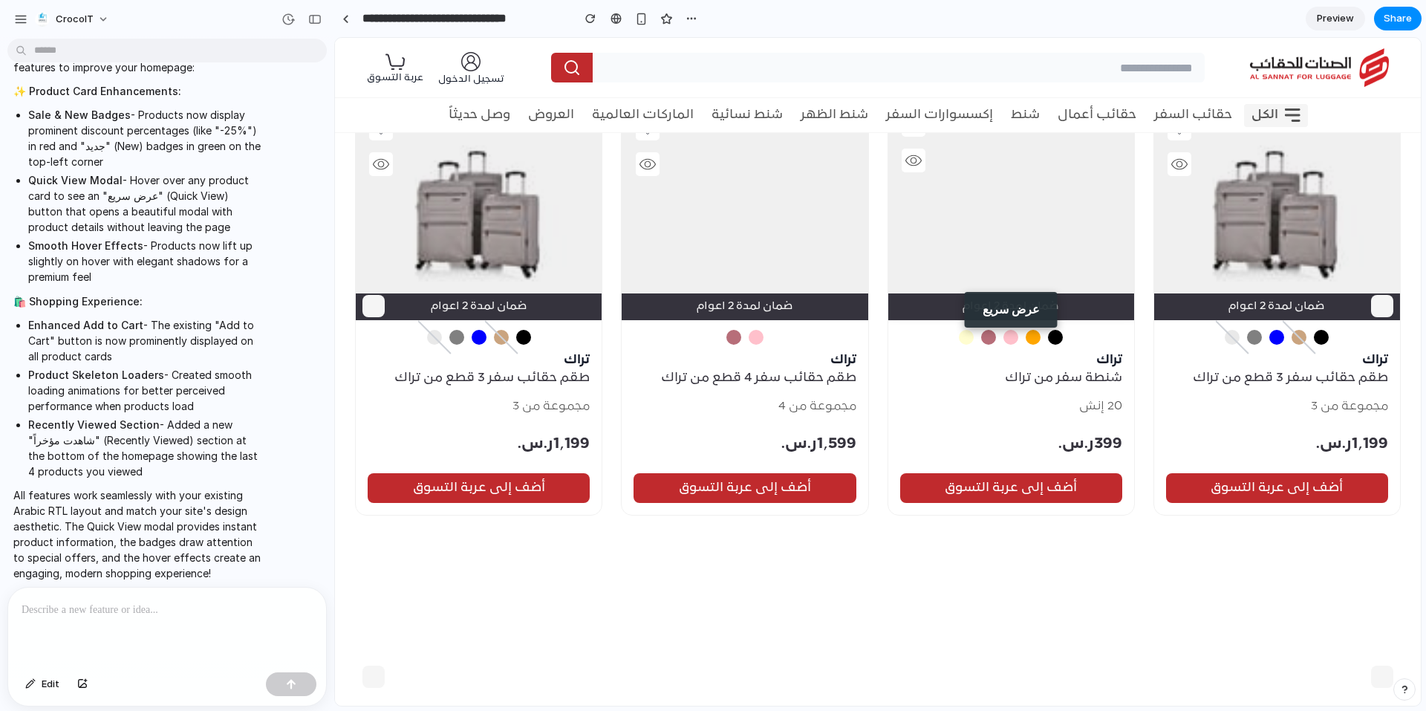
click at [1120, 360] on p "تراك" at bounding box center [1011, 360] width 246 height 18
click at [758, 303] on button "عرض سريع" at bounding box center [744, 310] width 93 height 36
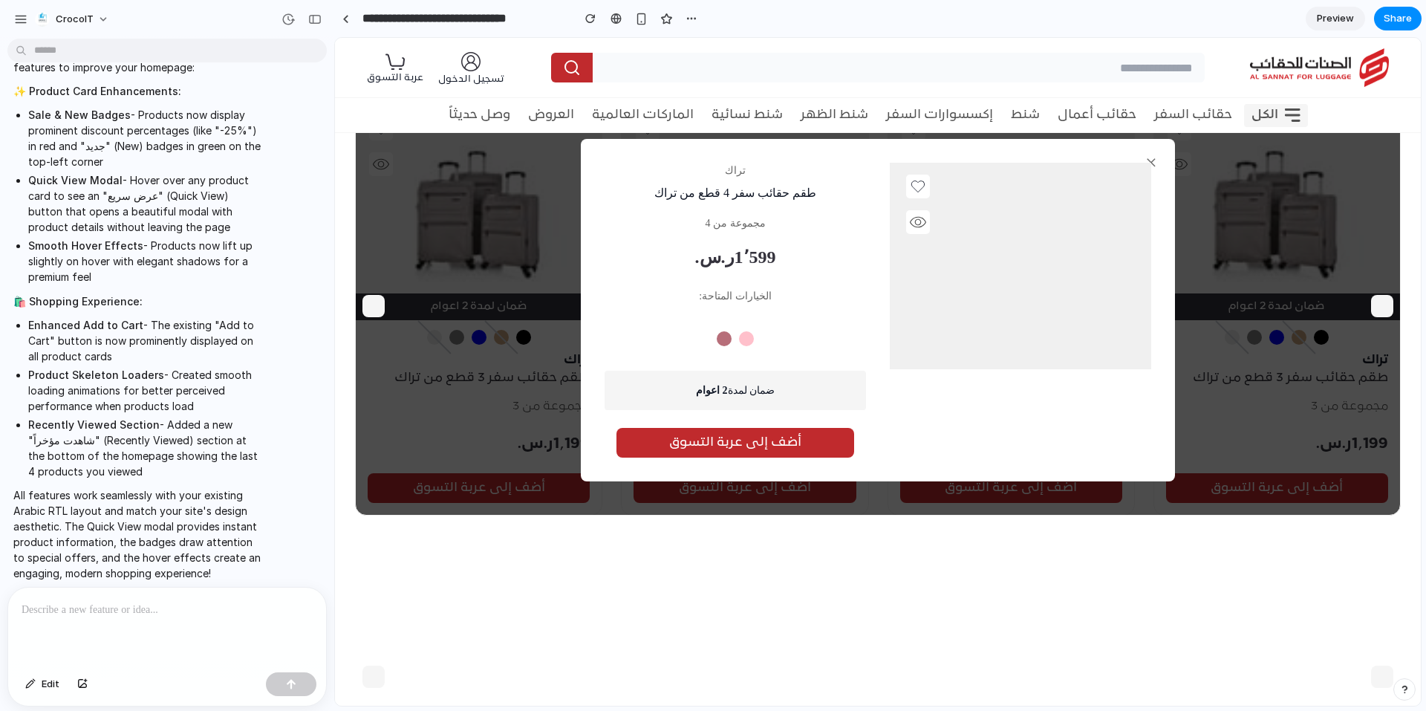
click at [796, 434] on span "أضف إلى عربة التسوق" at bounding box center [735, 443] width 132 height 18
click at [931, 240] on div at bounding box center [1021, 267] width 238 height 189
click at [929, 233] on section at bounding box center [1020, 266] width 261 height 207
click at [930, 233] on button at bounding box center [918, 222] width 24 height 24
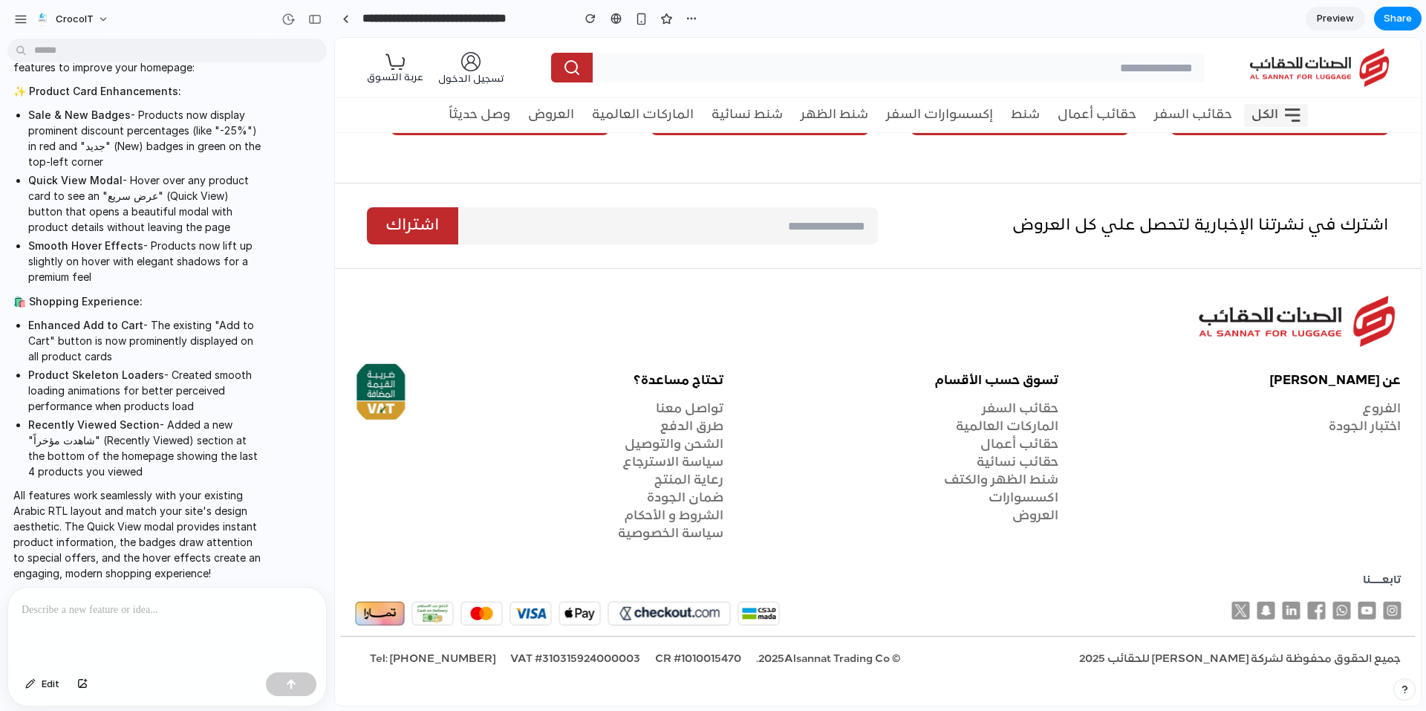
scroll to position [5775, 0]
click at [68, 618] on div at bounding box center [167, 627] width 318 height 79
click at [127, 606] on p at bounding box center [164, 610] width 285 height 18
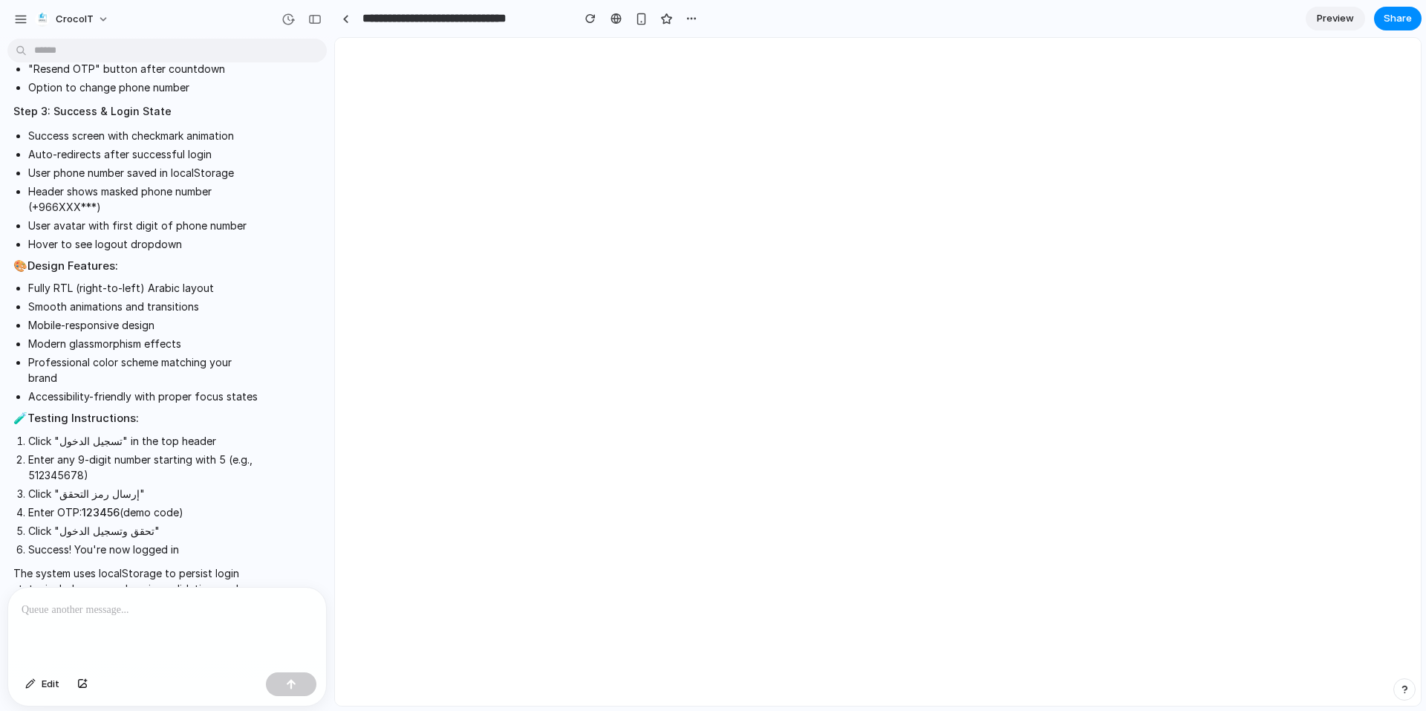
scroll to position [0, 0]
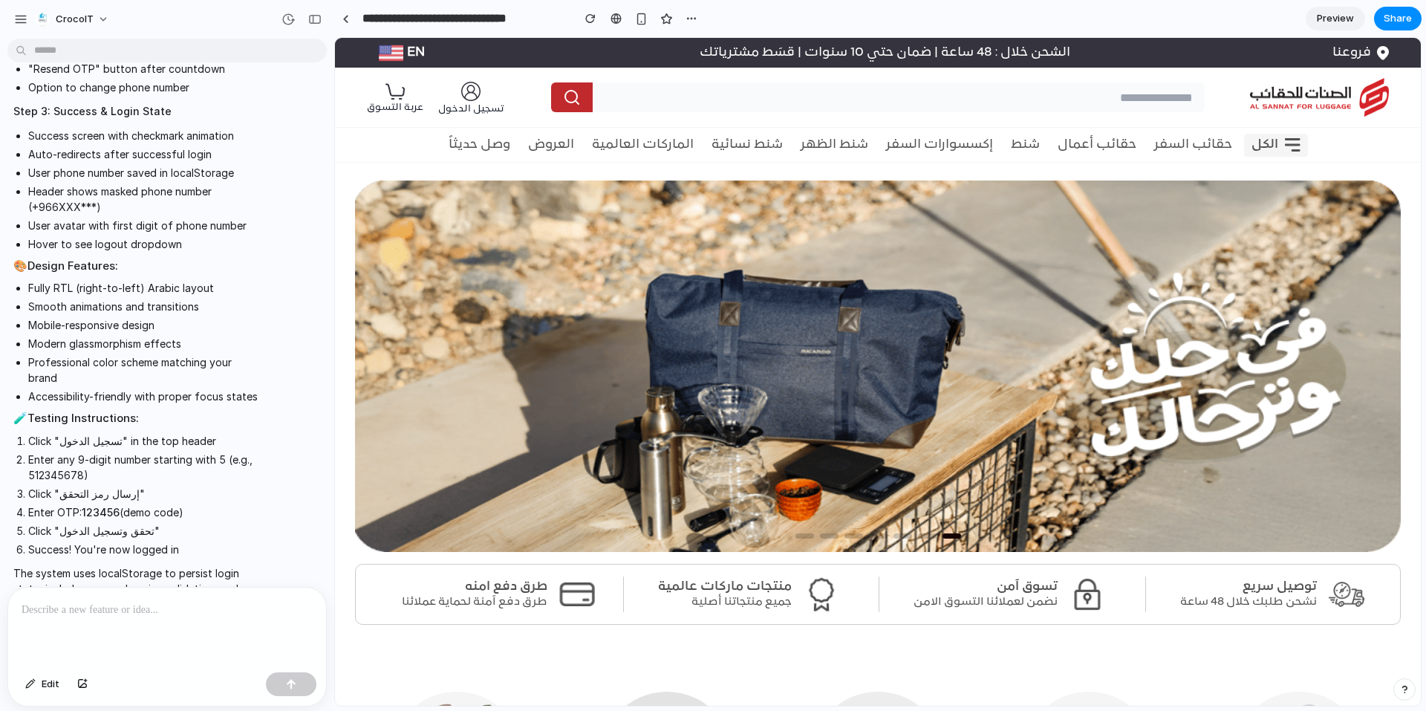
click at [470, 90] on img at bounding box center [470, 91] width 19 height 19
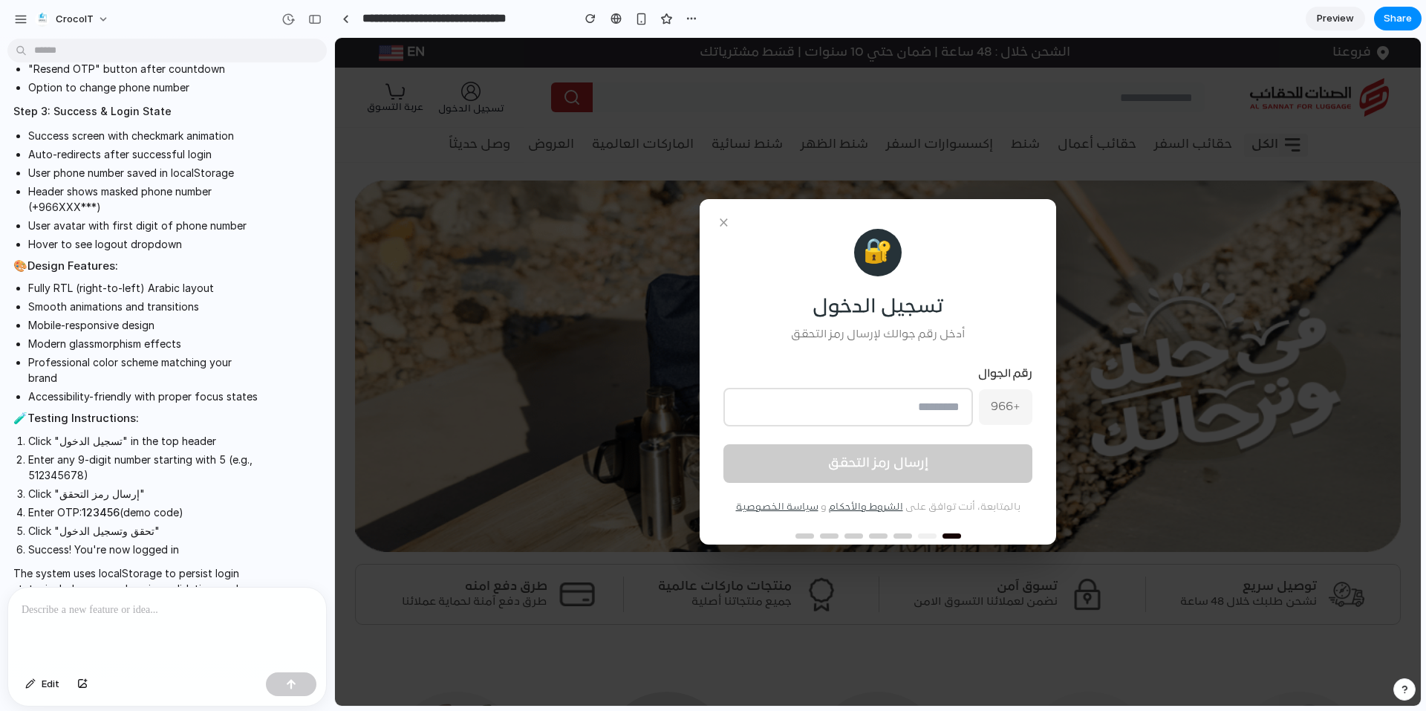
click at [927, 537] on span at bounding box center [927, 535] width 19 height 5
click at [932, 537] on span at bounding box center [927, 535] width 19 height 5
drag, startPoint x: 914, startPoint y: 400, endPoint x: 914, endPoint y: 417, distance: 17.1
click at [914, 400] on input "tel" at bounding box center [849, 407] width 250 height 39
click at [990, 406] on span "+966" at bounding box center [1005, 407] width 53 height 36
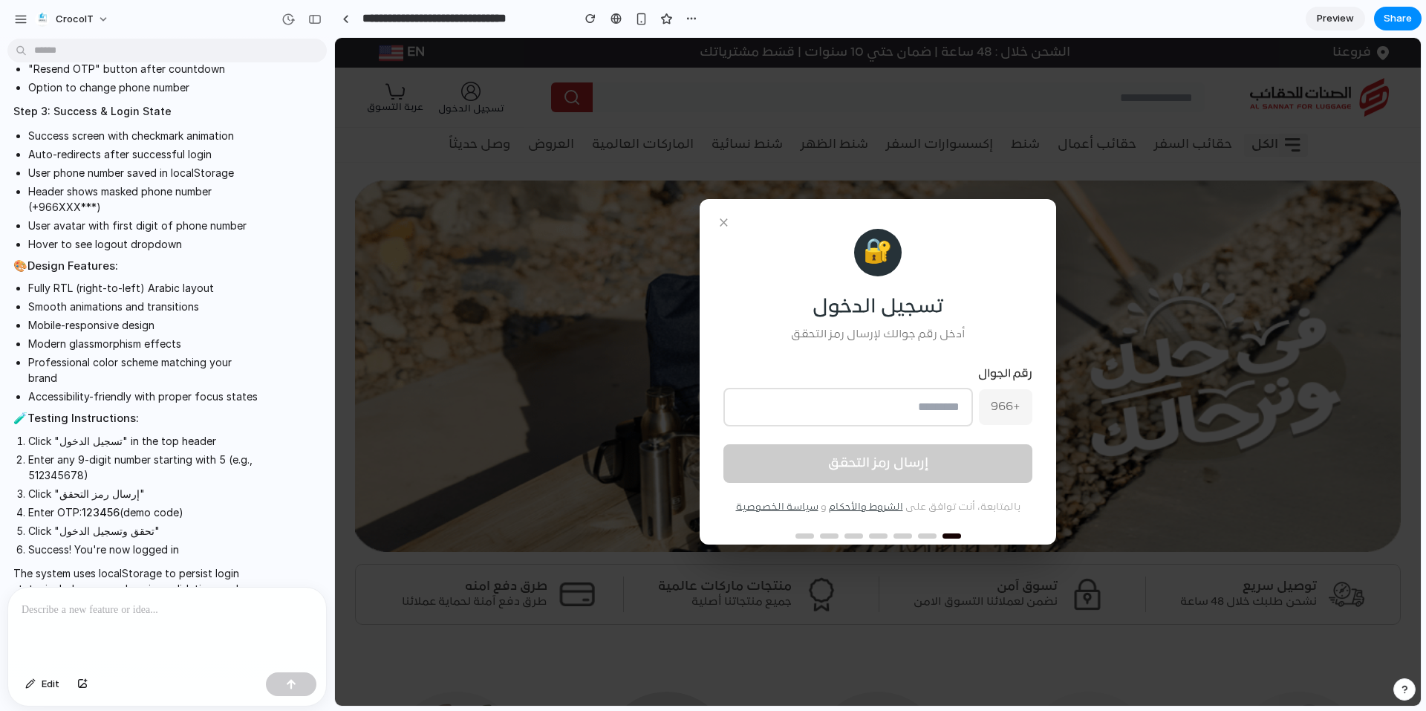
click at [1000, 402] on span "+966" at bounding box center [1005, 407] width 53 height 36
click at [906, 404] on input "tel" at bounding box center [849, 407] width 250 height 39
click at [852, 395] on input "*******" at bounding box center [849, 407] width 250 height 39
click at [875, 410] on input "*******" at bounding box center [849, 407] width 250 height 39
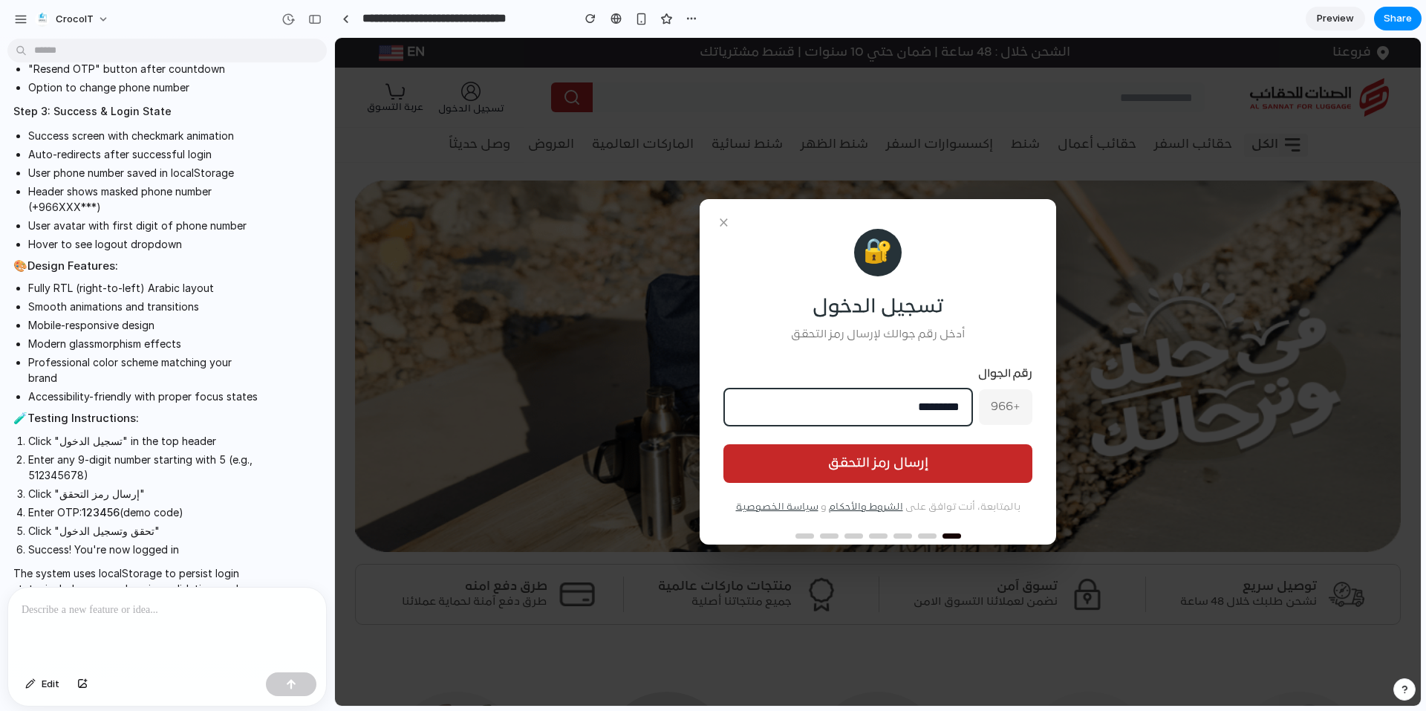
click at [902, 464] on button "إرسال رمز التحقق" at bounding box center [878, 463] width 309 height 39
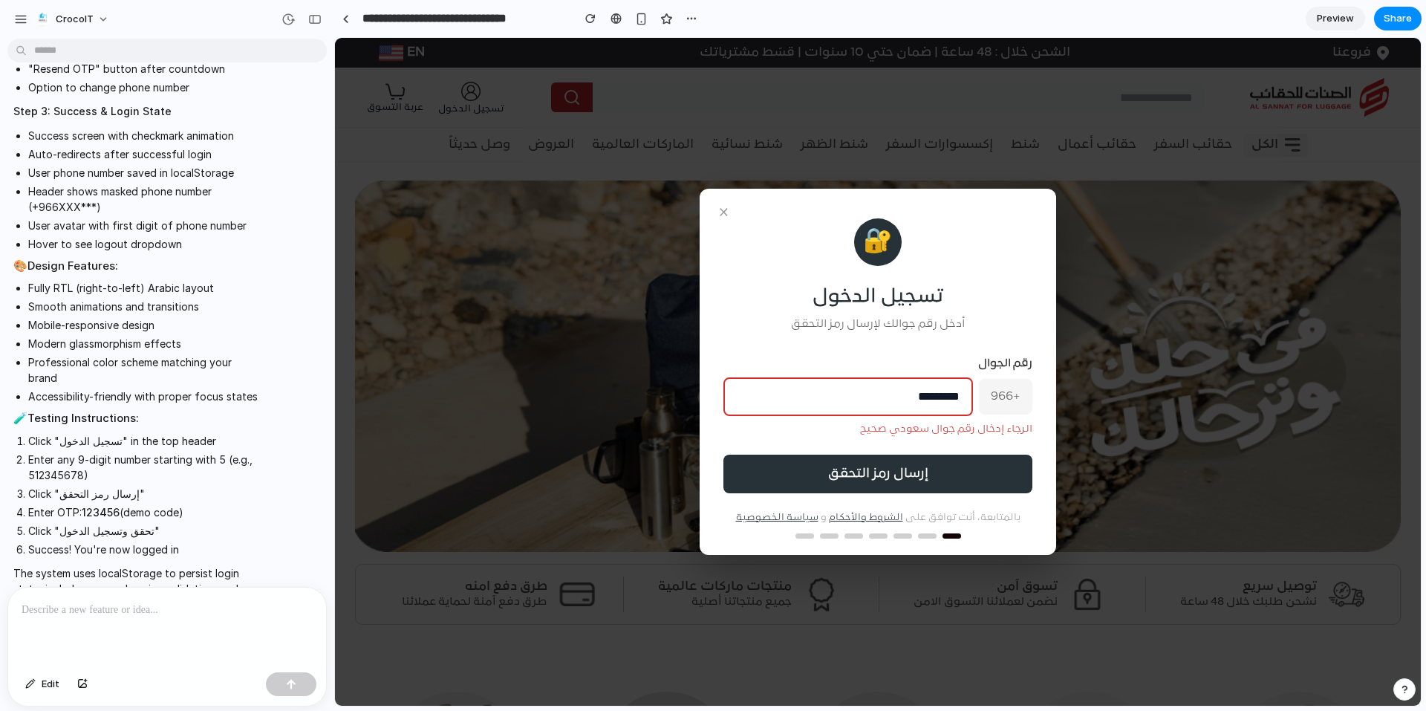
click at [922, 403] on input "*********" at bounding box center [849, 396] width 250 height 39
click at [1027, 394] on span "+966" at bounding box center [1005, 397] width 53 height 36
drag, startPoint x: 1026, startPoint y: 394, endPoint x: 1015, endPoint y: 394, distance: 11.2
click at [1015, 394] on span "+966" at bounding box center [1005, 397] width 53 height 36
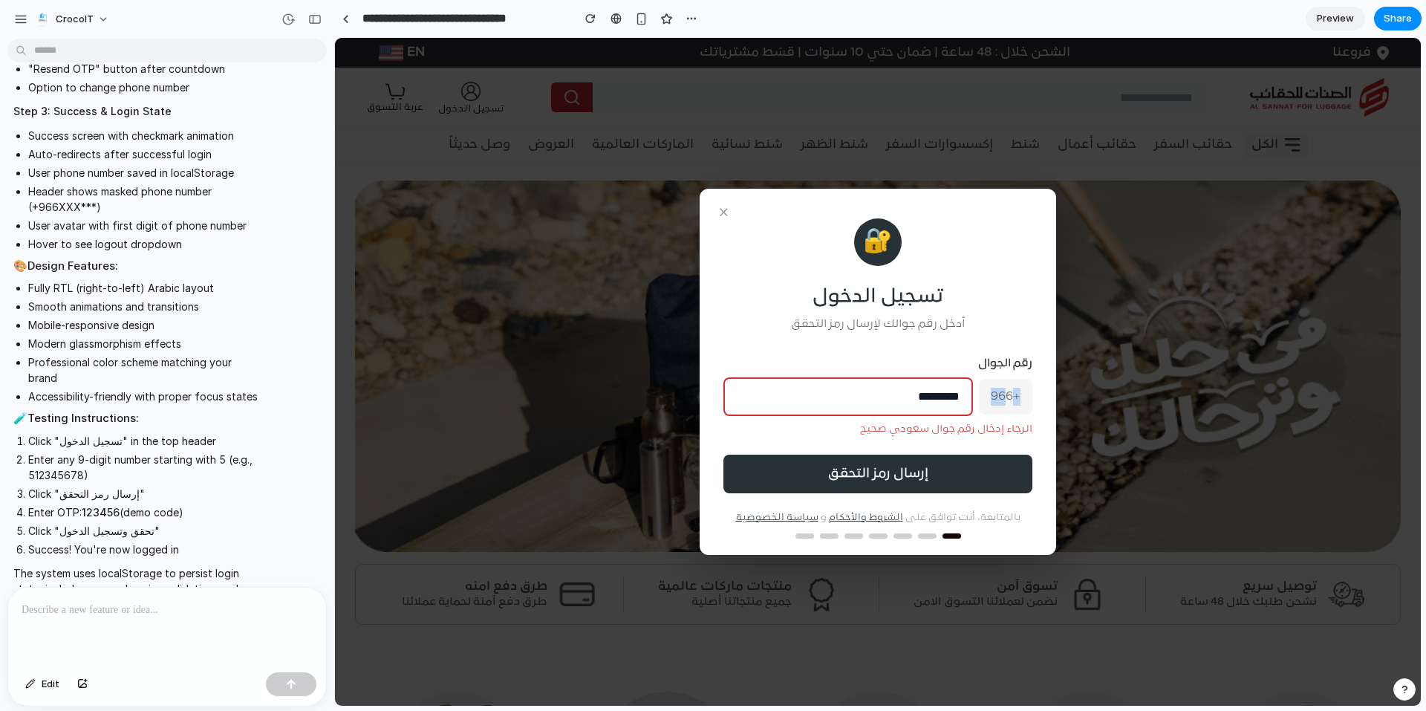
click at [1015, 394] on span "+966" at bounding box center [1005, 397] width 53 height 36
click at [888, 398] on input "*********" at bounding box center [849, 396] width 250 height 39
drag, startPoint x: 964, startPoint y: 392, endPoint x: 992, endPoint y: 388, distance: 27.7
click at [992, 388] on div "+966 *********" at bounding box center [878, 396] width 309 height 39
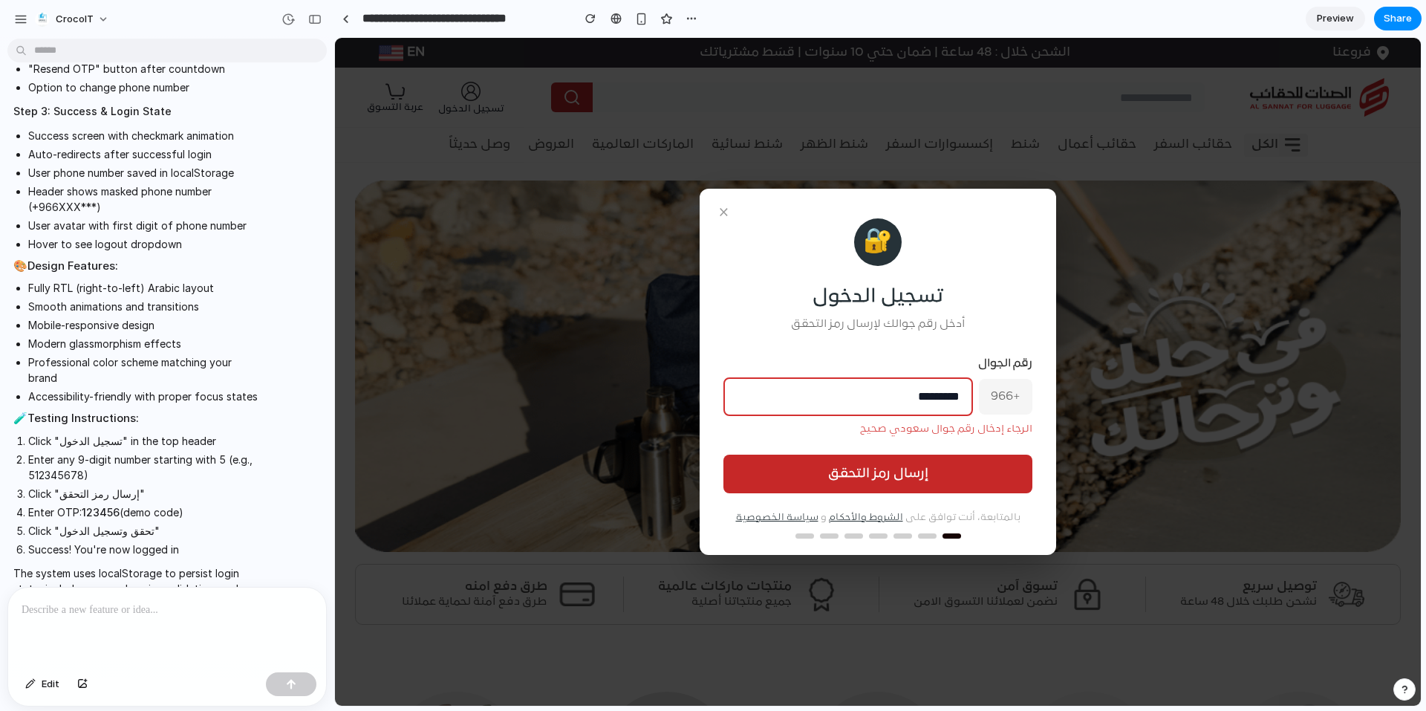
type input "*********"
click at [918, 481] on button "إرسال رمز التحقق" at bounding box center [878, 474] width 309 height 39
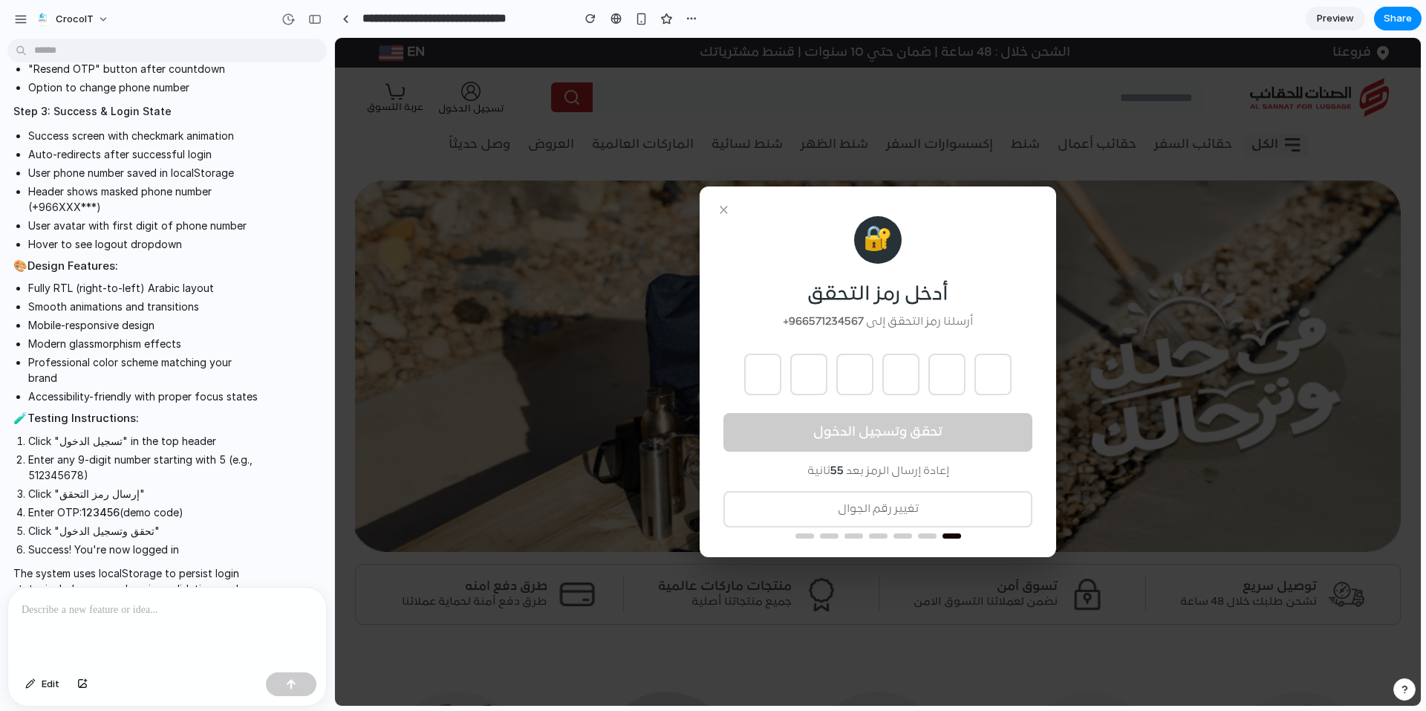
click at [764, 379] on input "text" at bounding box center [762, 375] width 37 height 42
type input "*"
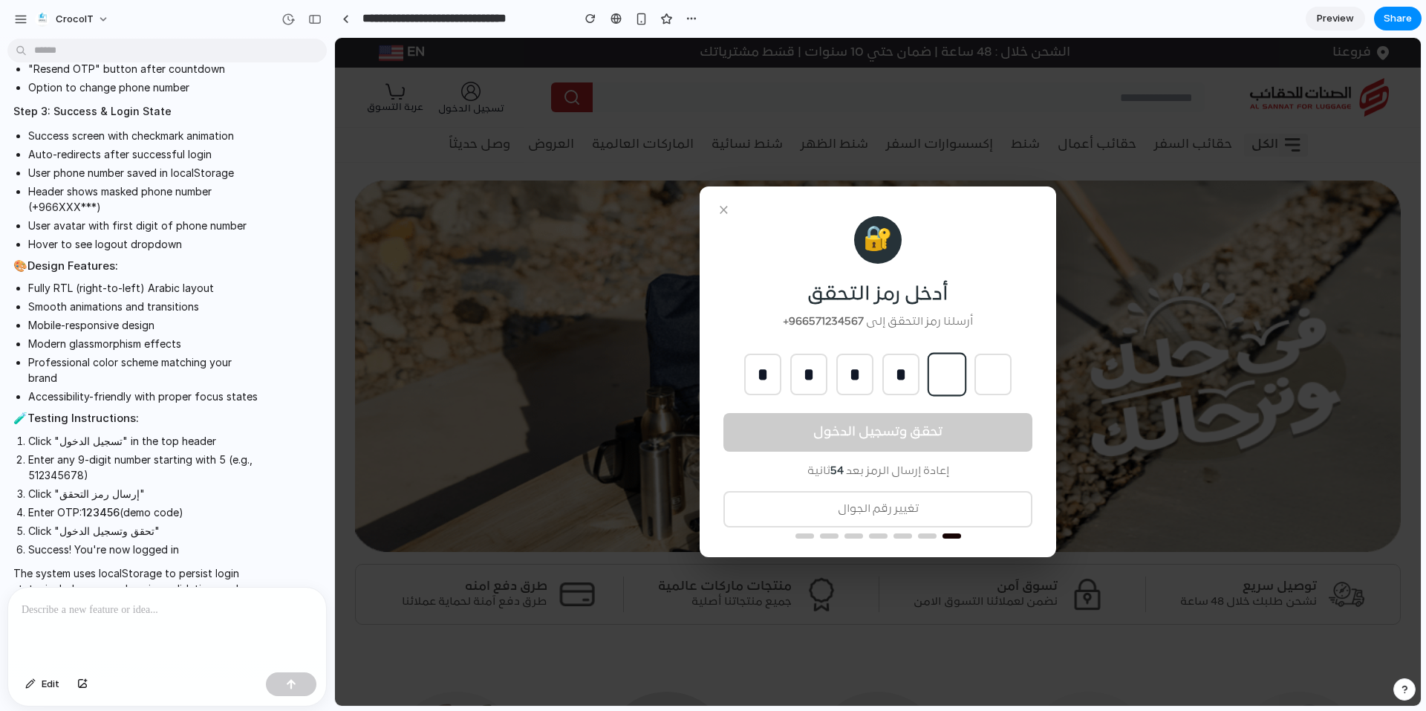
type input "*"
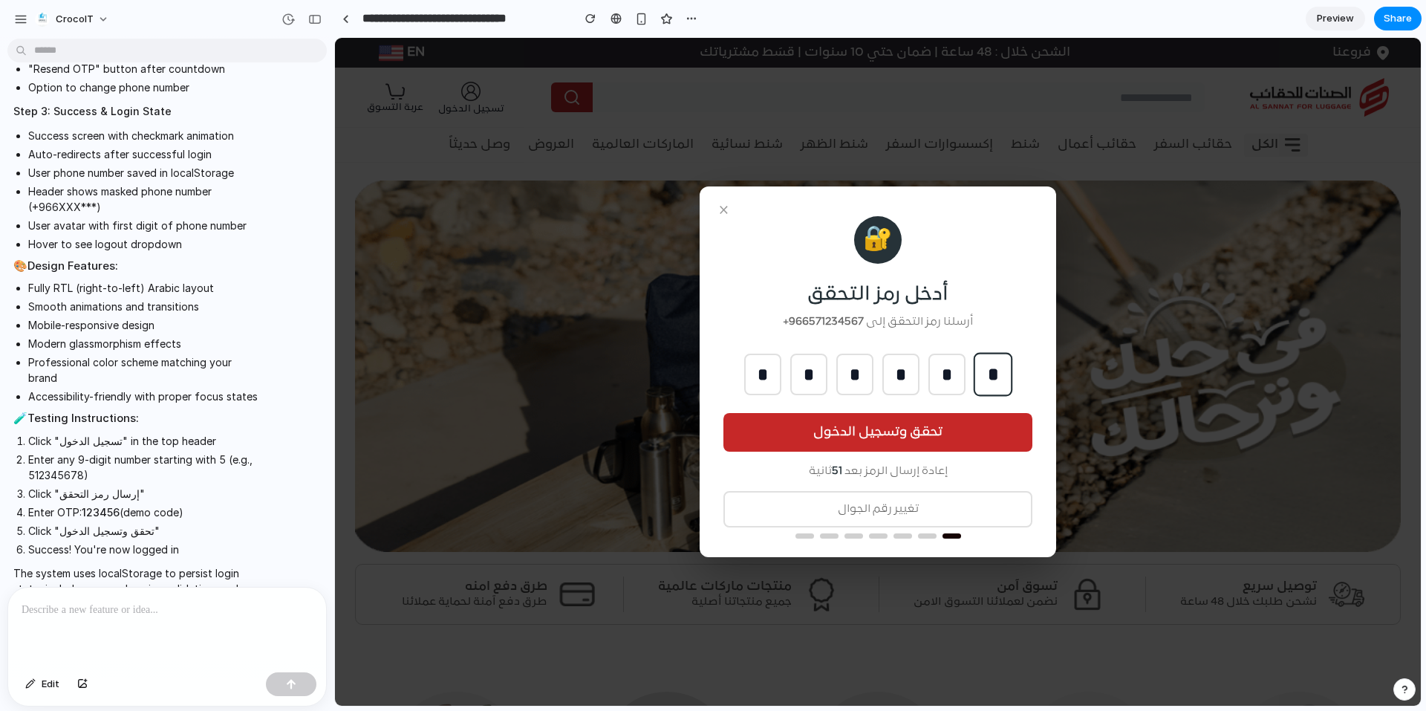
type input "*"
click at [935, 426] on button "تحقق وتسجيل الدخول" at bounding box center [878, 432] width 309 height 39
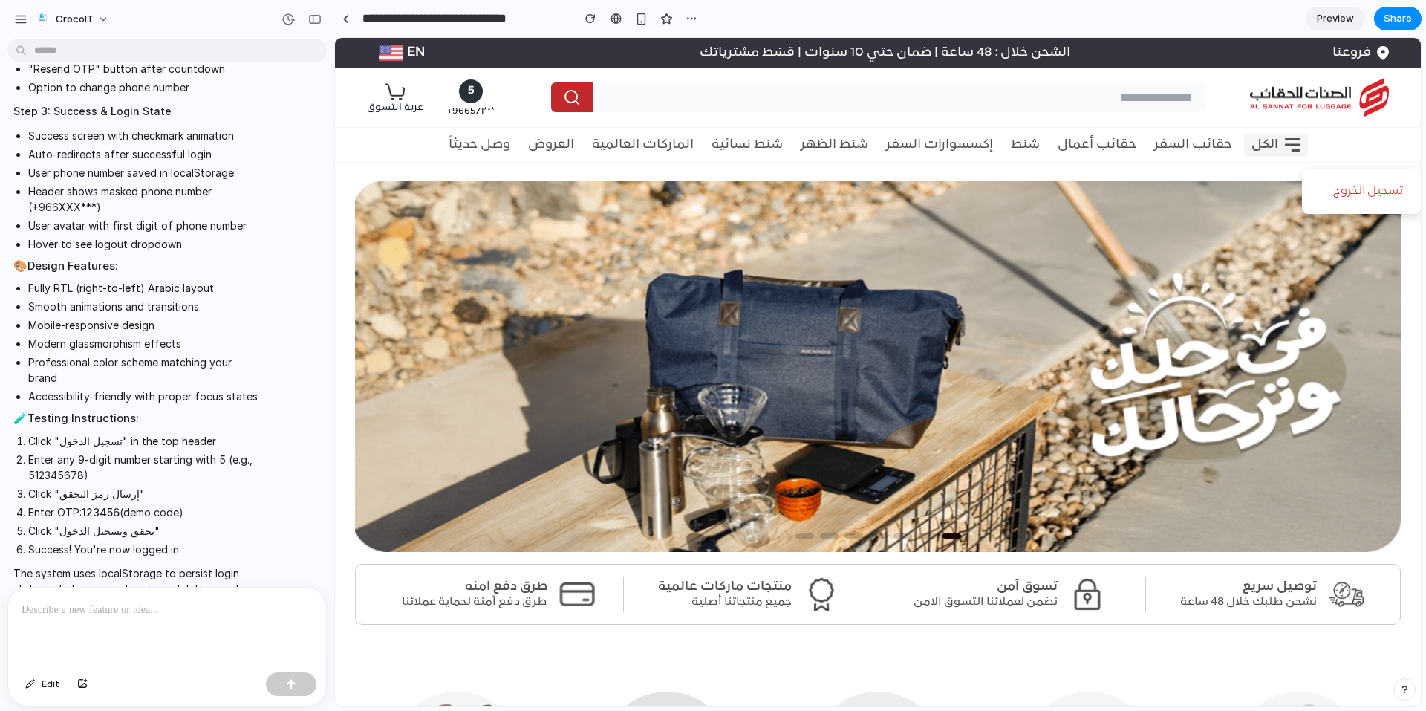
click at [470, 91] on div "5" at bounding box center [471, 91] width 24 height 24
click at [467, 91] on div "5" at bounding box center [471, 91] width 24 height 24
click at [435, 79] on button "5 +966 571 ***" at bounding box center [470, 97] width 71 height 36
click at [400, 97] on img at bounding box center [395, 91] width 19 height 16
click at [392, 91] on img at bounding box center [395, 91] width 19 height 16
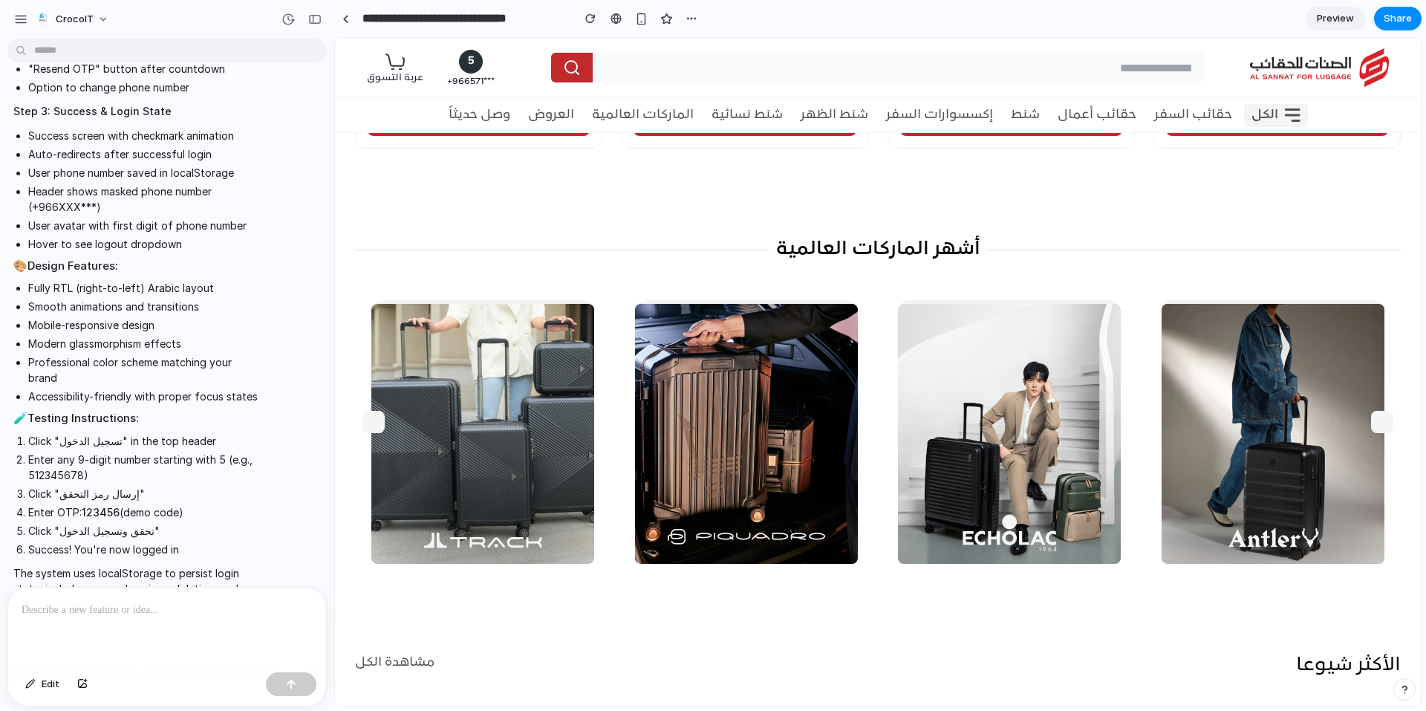
scroll to position [1857, 0]
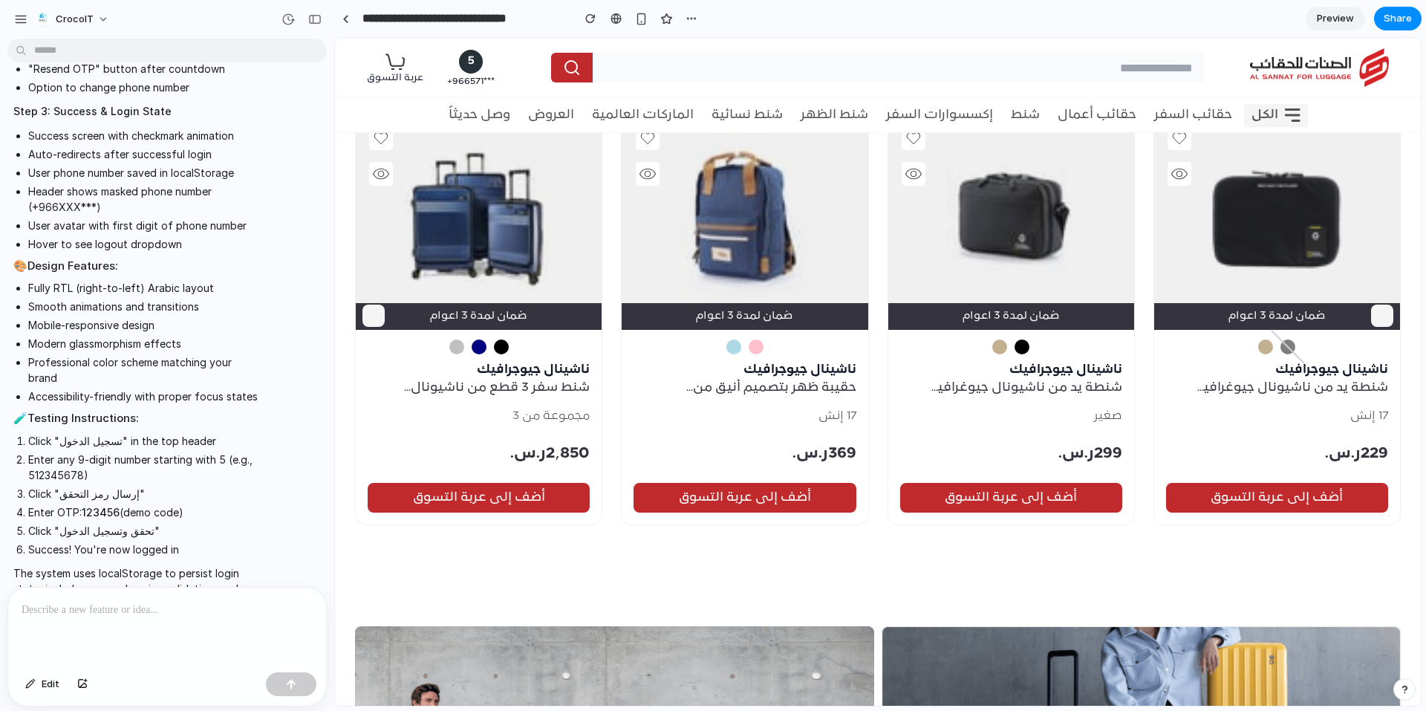
click at [1388, 319] on div at bounding box center [1382, 316] width 22 height 22
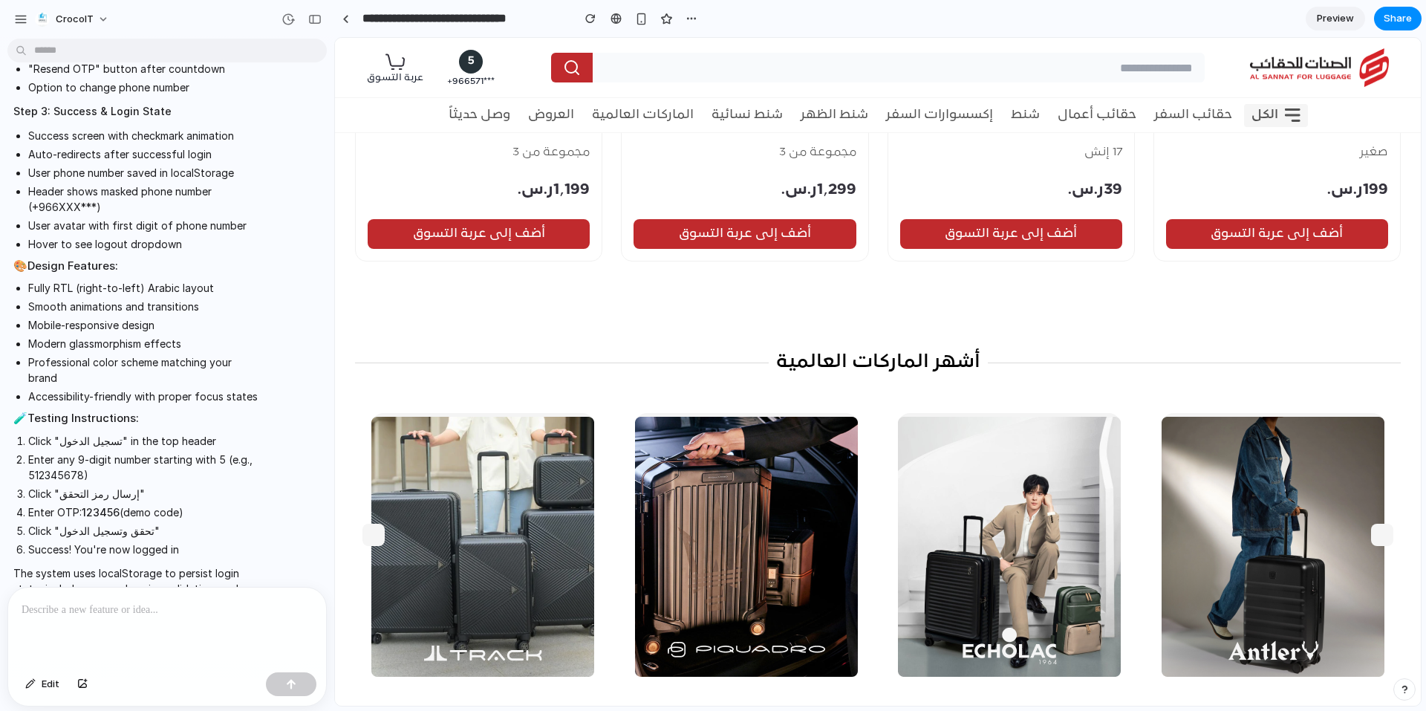
scroll to position [1114, 0]
